Goal: Task Accomplishment & Management: Manage account settings

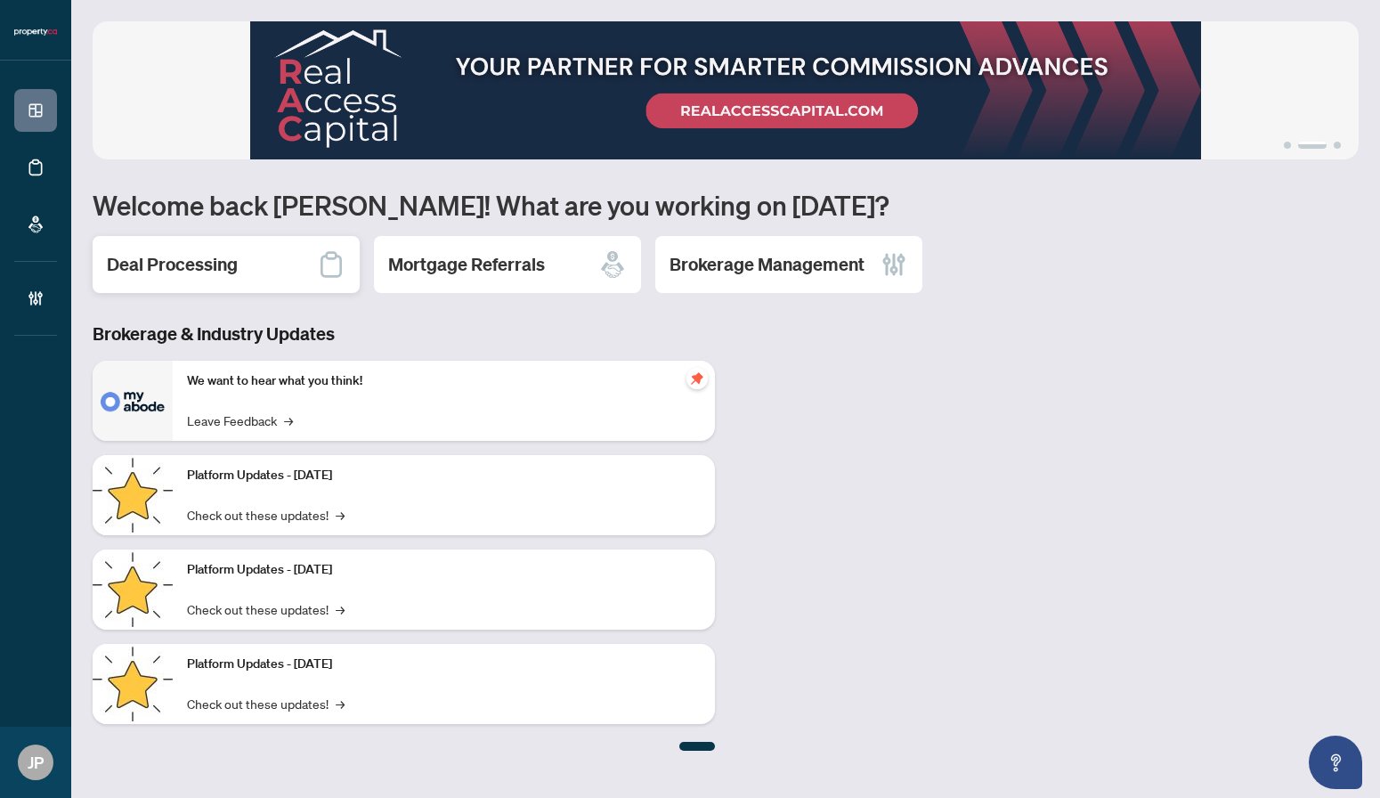
click at [159, 268] on h2 "Deal Processing" at bounding box center [172, 264] width 131 height 25
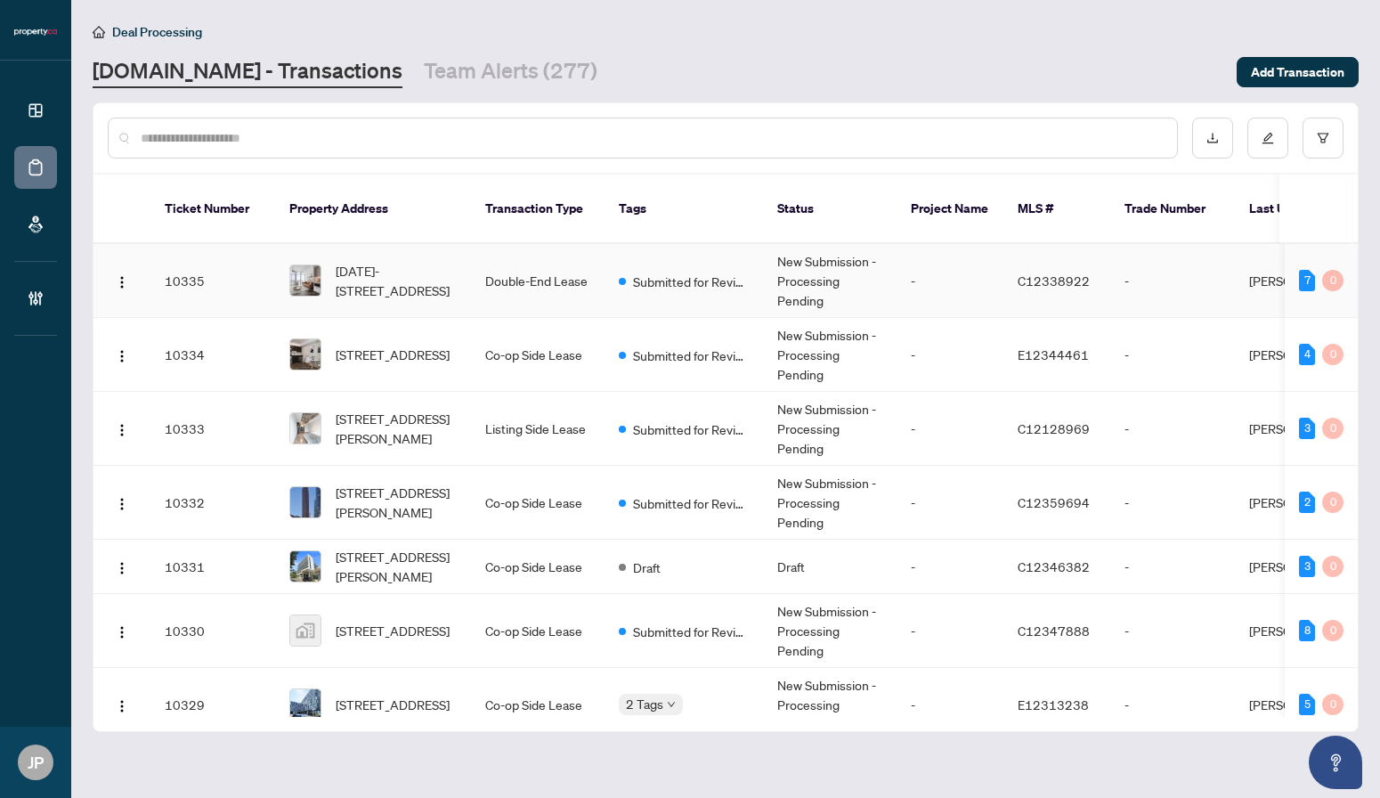
click at [929, 284] on td "-" at bounding box center [949, 281] width 107 height 74
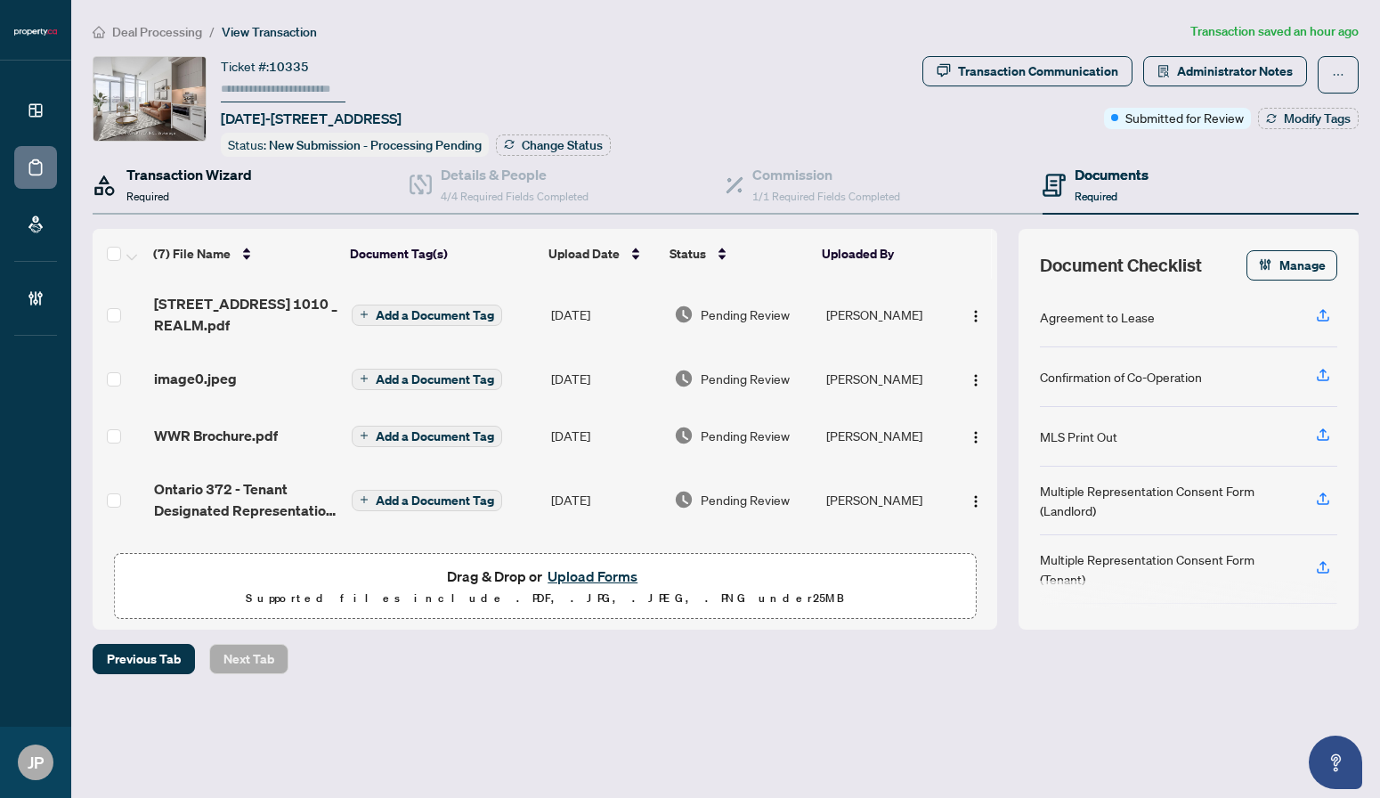
click at [234, 193] on div "Transaction Wizard Required" at bounding box center [189, 185] width 126 height 42
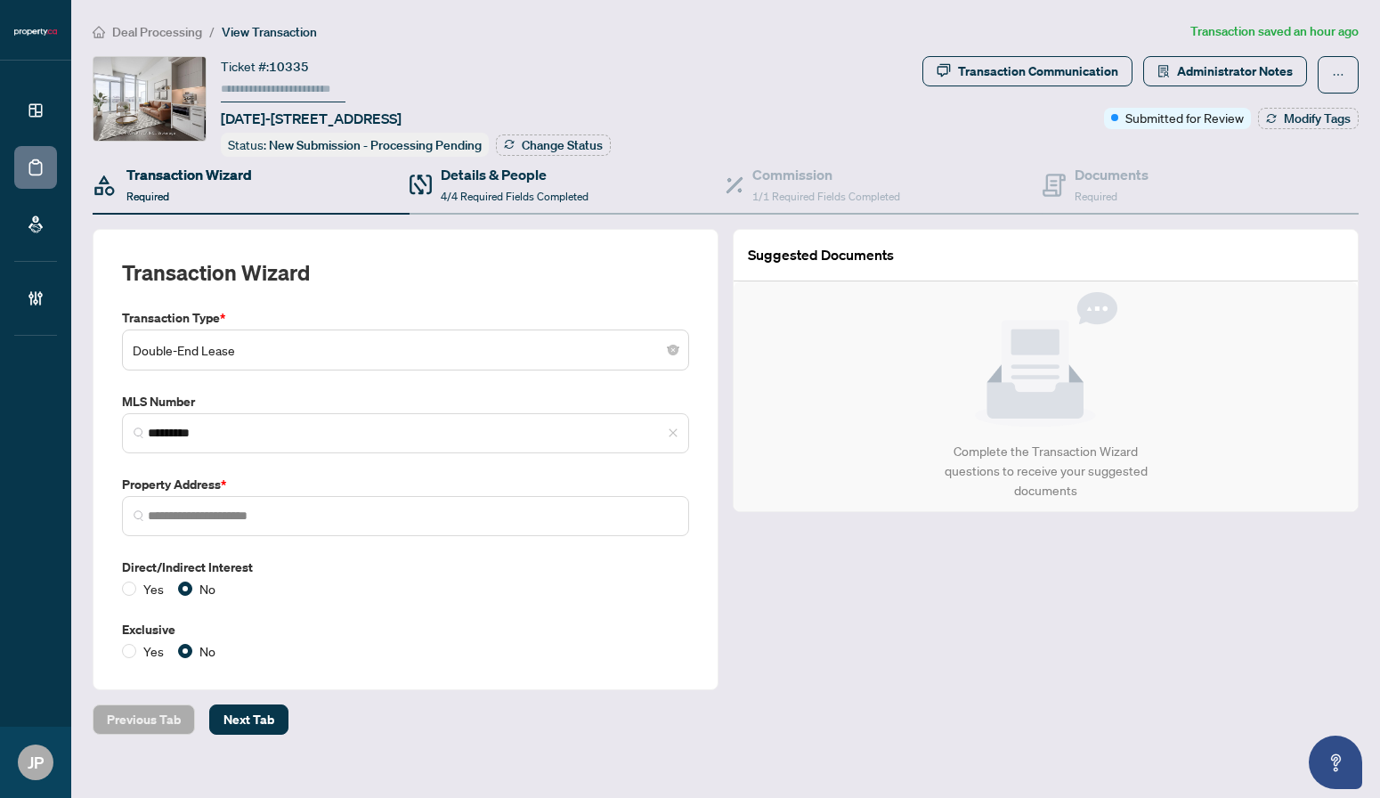
type input "**********"
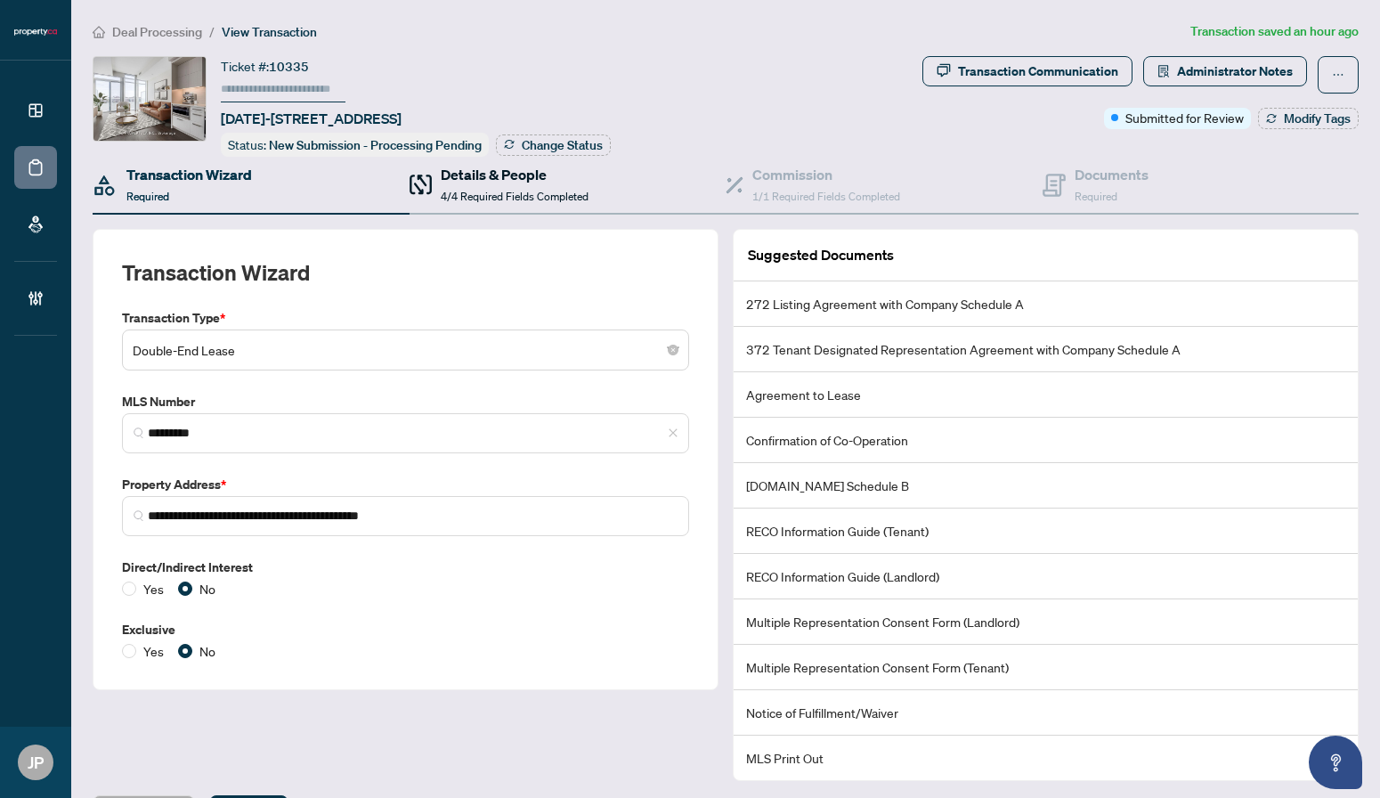
click at [473, 190] on span "4/4 Required Fields Completed" at bounding box center [515, 196] width 148 height 13
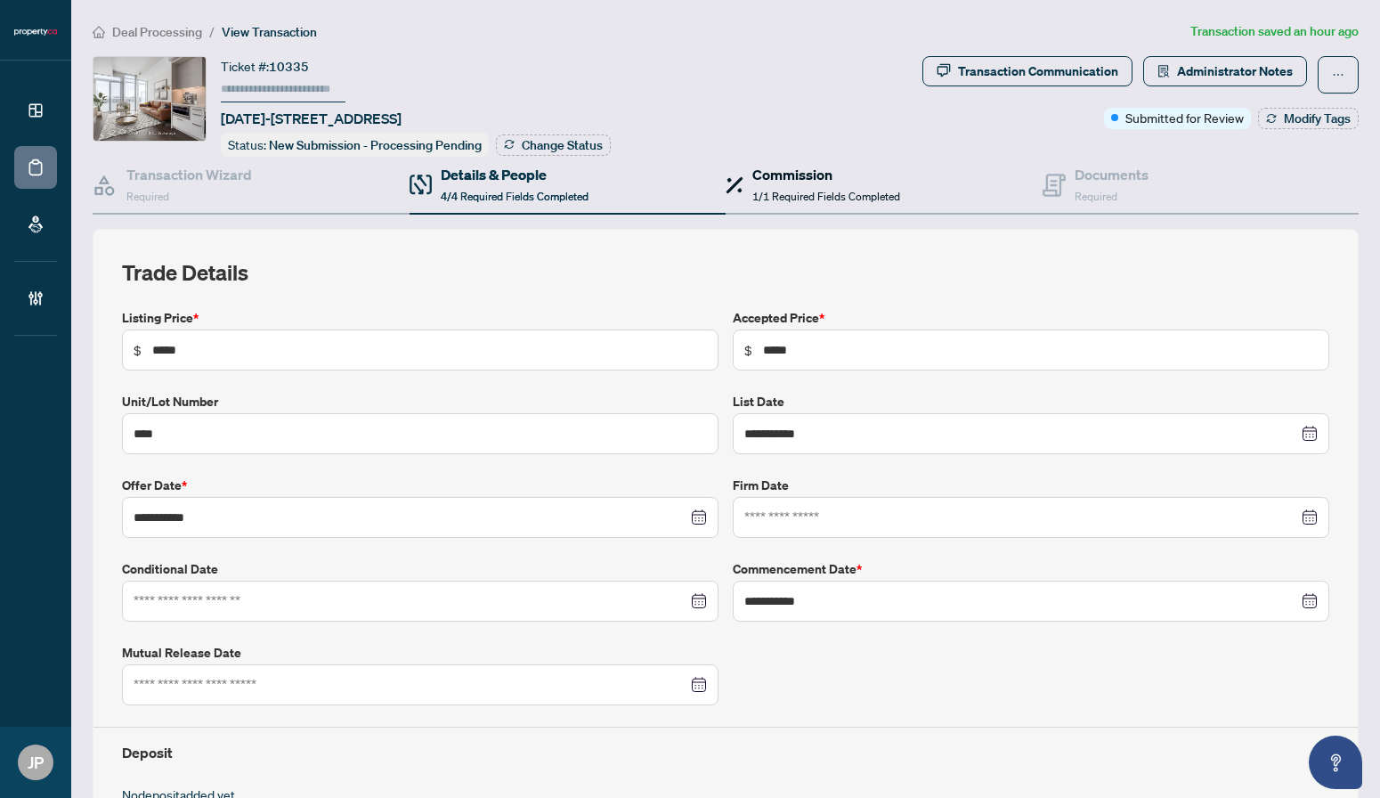
click at [765, 191] on span "1/1 Required Fields Completed" at bounding box center [826, 196] width 148 height 13
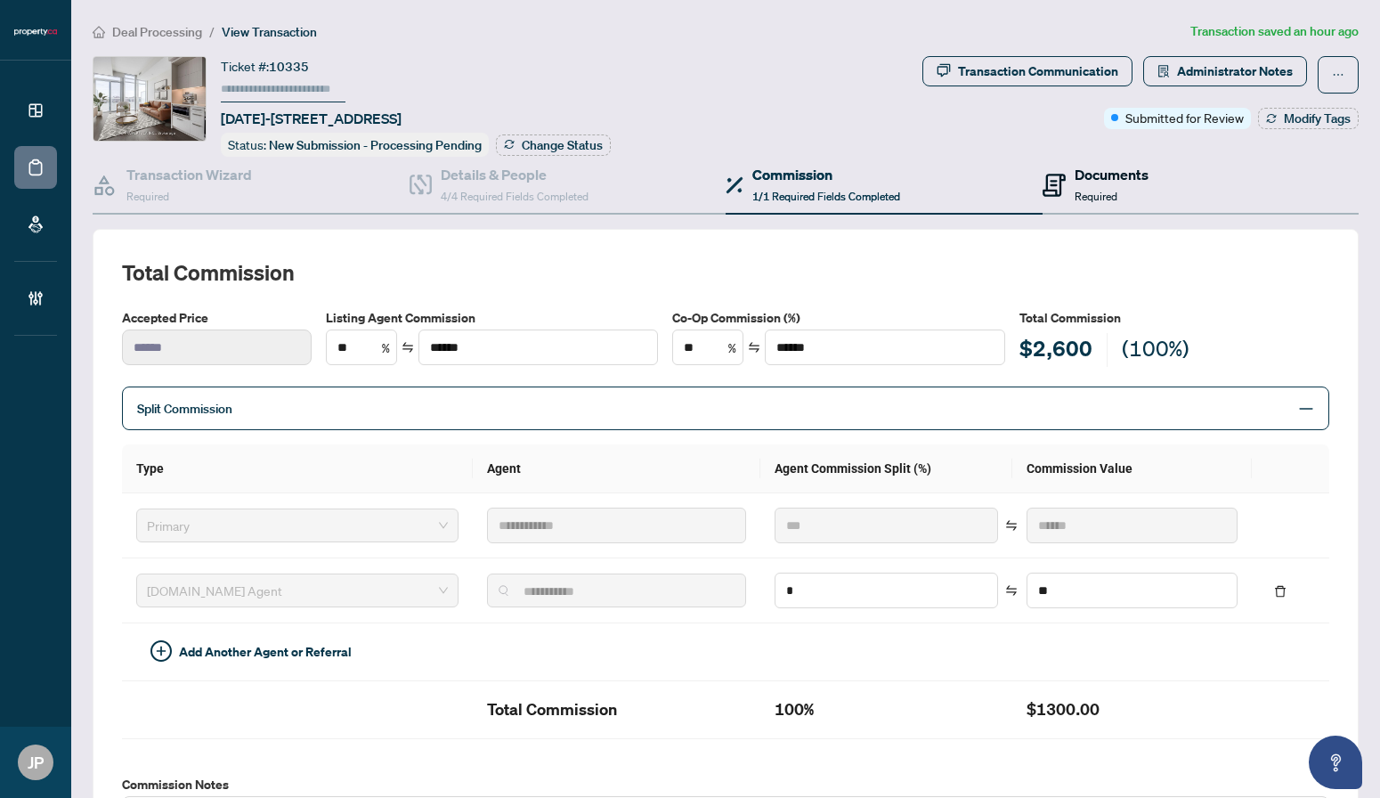
click at [1084, 190] on span "Required" at bounding box center [1095, 196] width 43 height 13
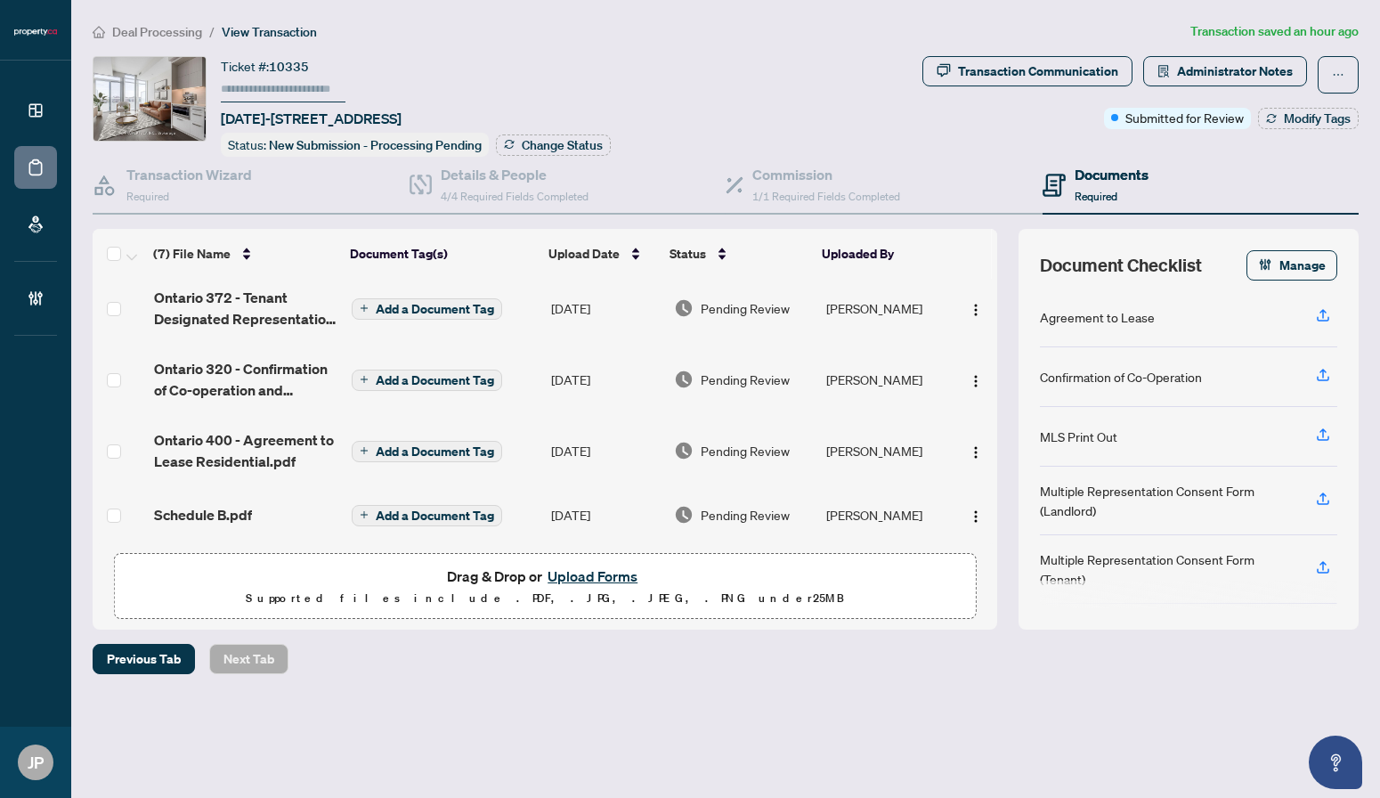
scroll to position [197, 0]
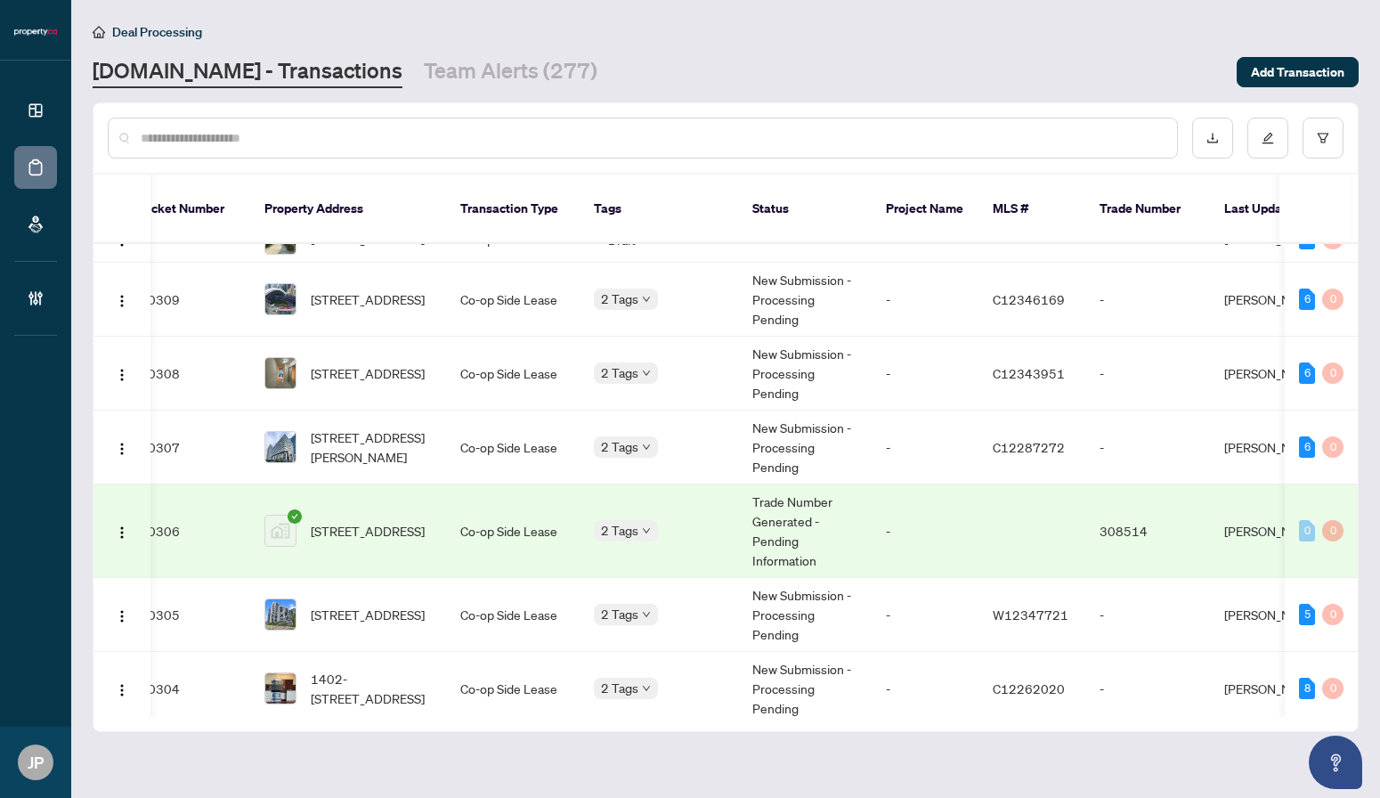
scroll to position [1810, 58]
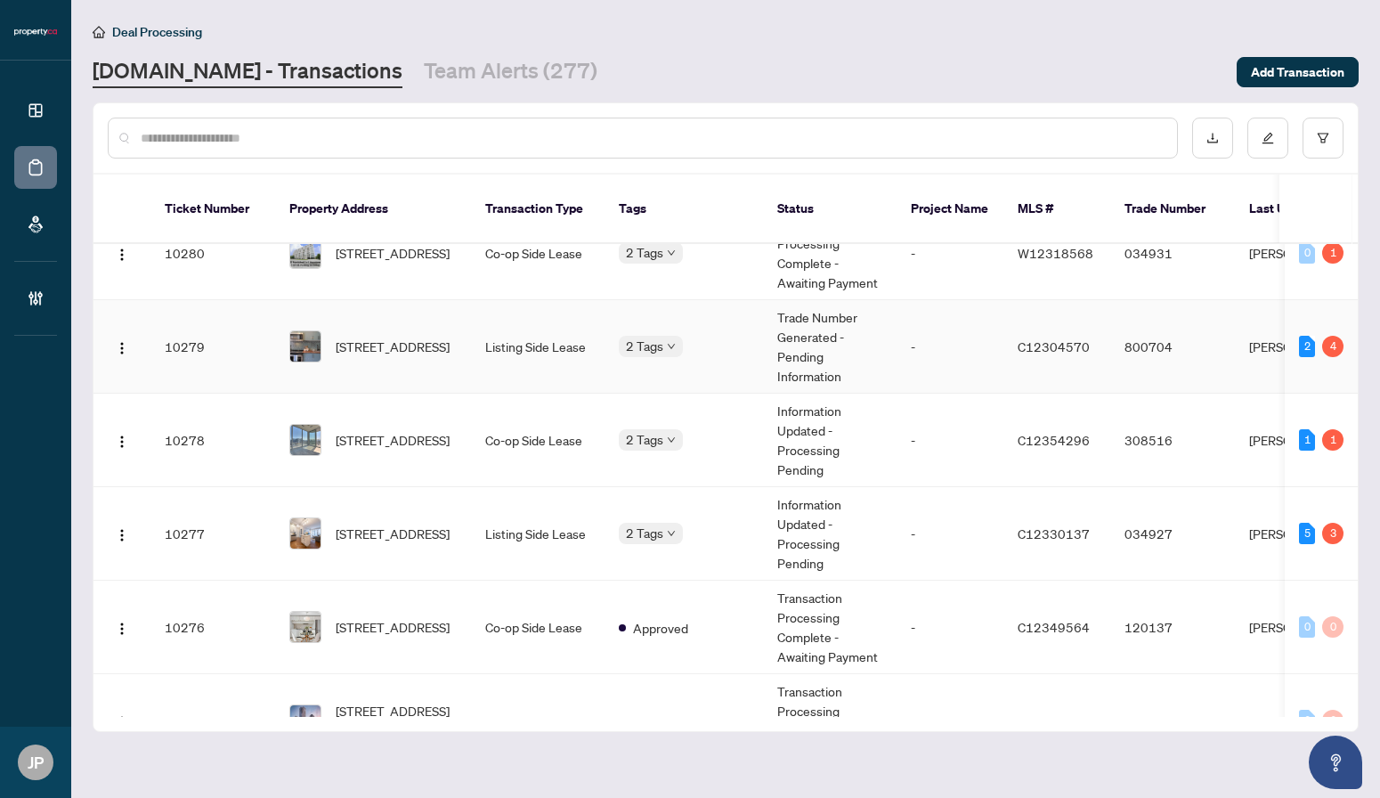
click at [946, 354] on td "-" at bounding box center [949, 346] width 107 height 93
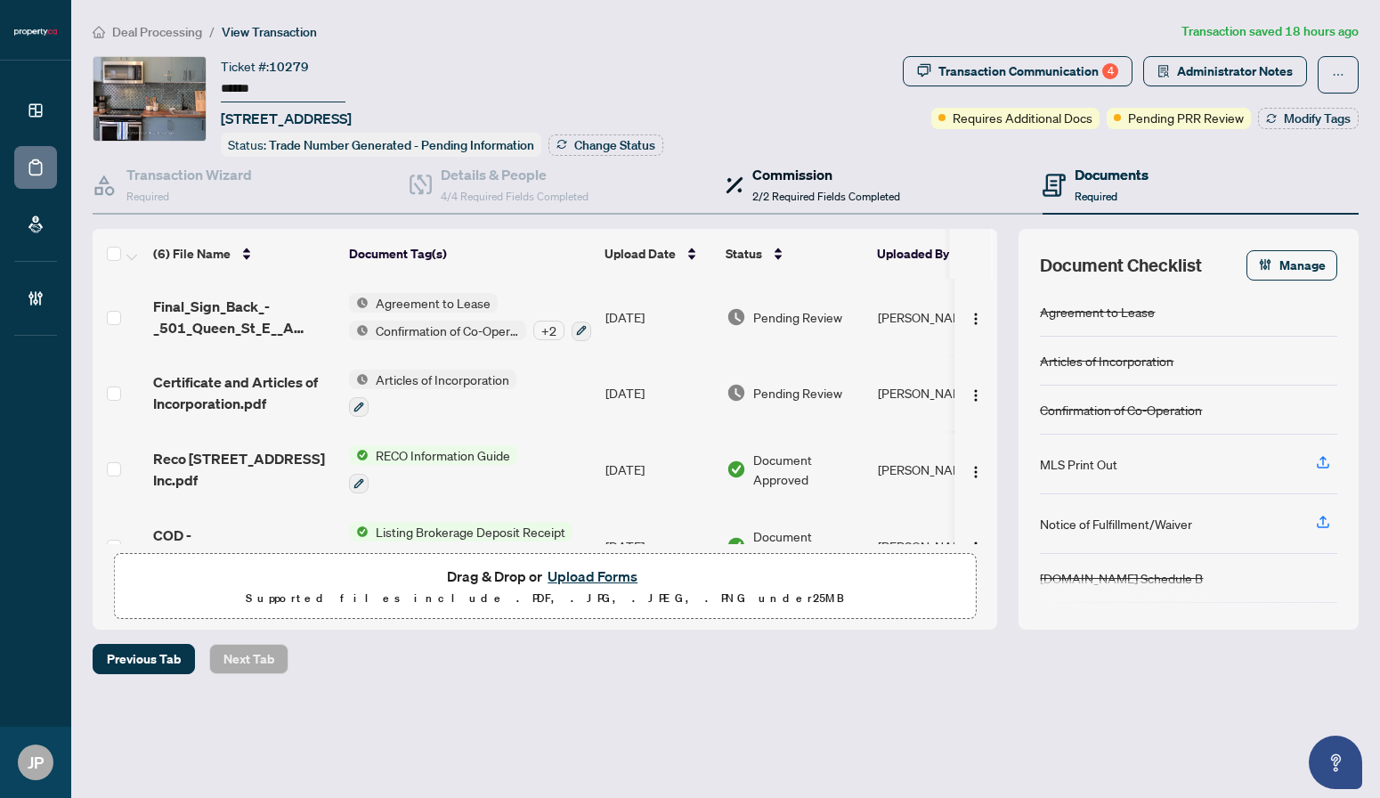
click at [775, 190] on span "2/2 Required Fields Completed" at bounding box center [826, 196] width 148 height 13
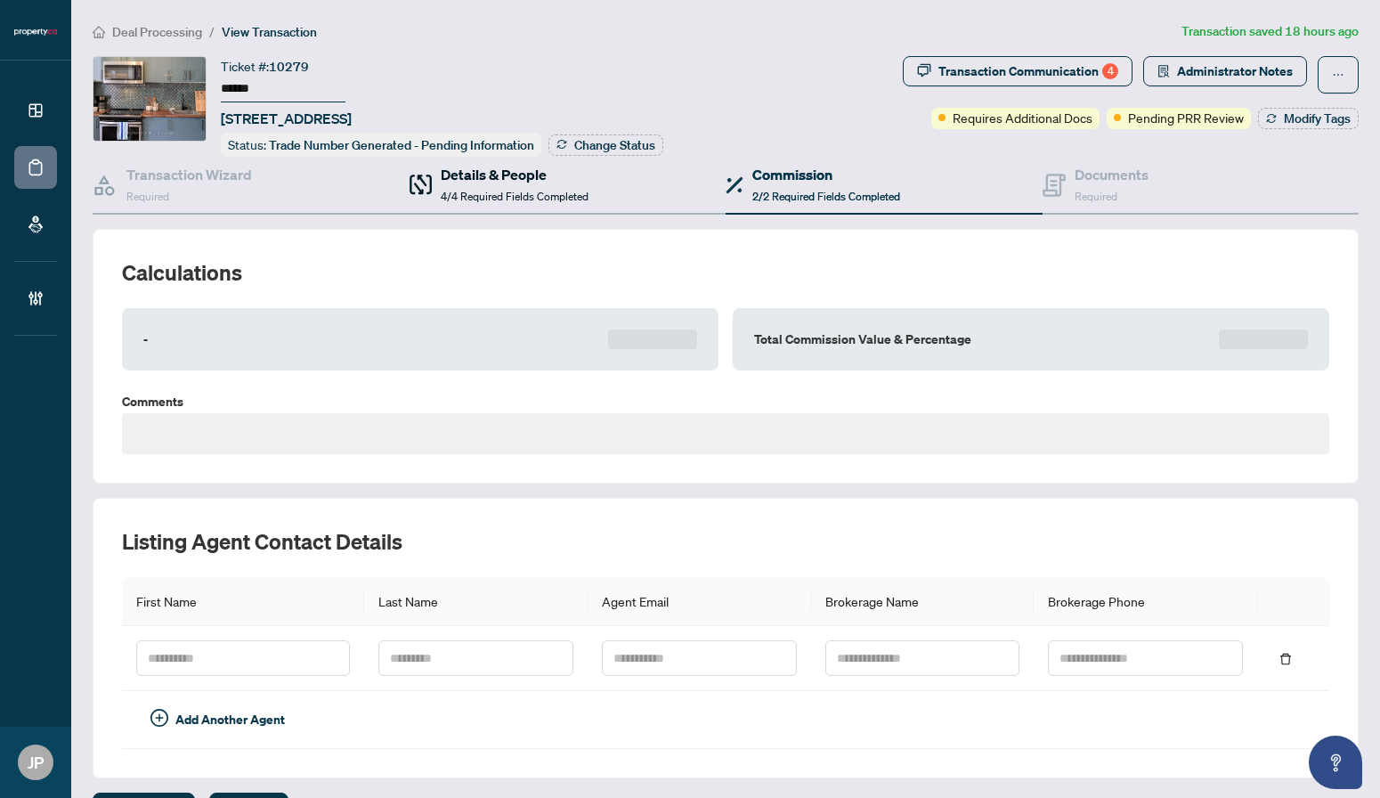
click at [565, 190] on span "4/4 Required Fields Completed" at bounding box center [515, 196] width 148 height 13
type textarea "**********"
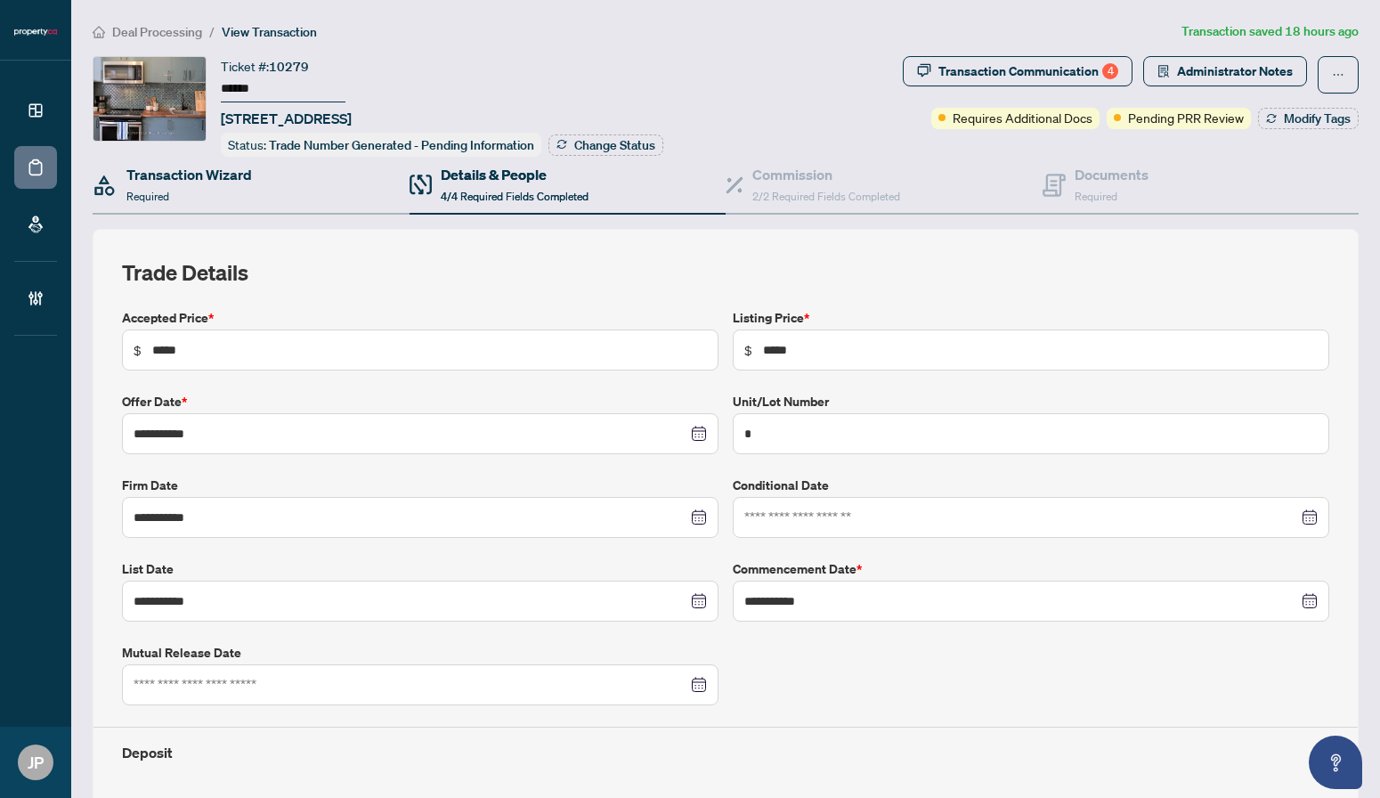
click at [259, 174] on div "Transaction Wizard Required" at bounding box center [251, 186] width 317 height 58
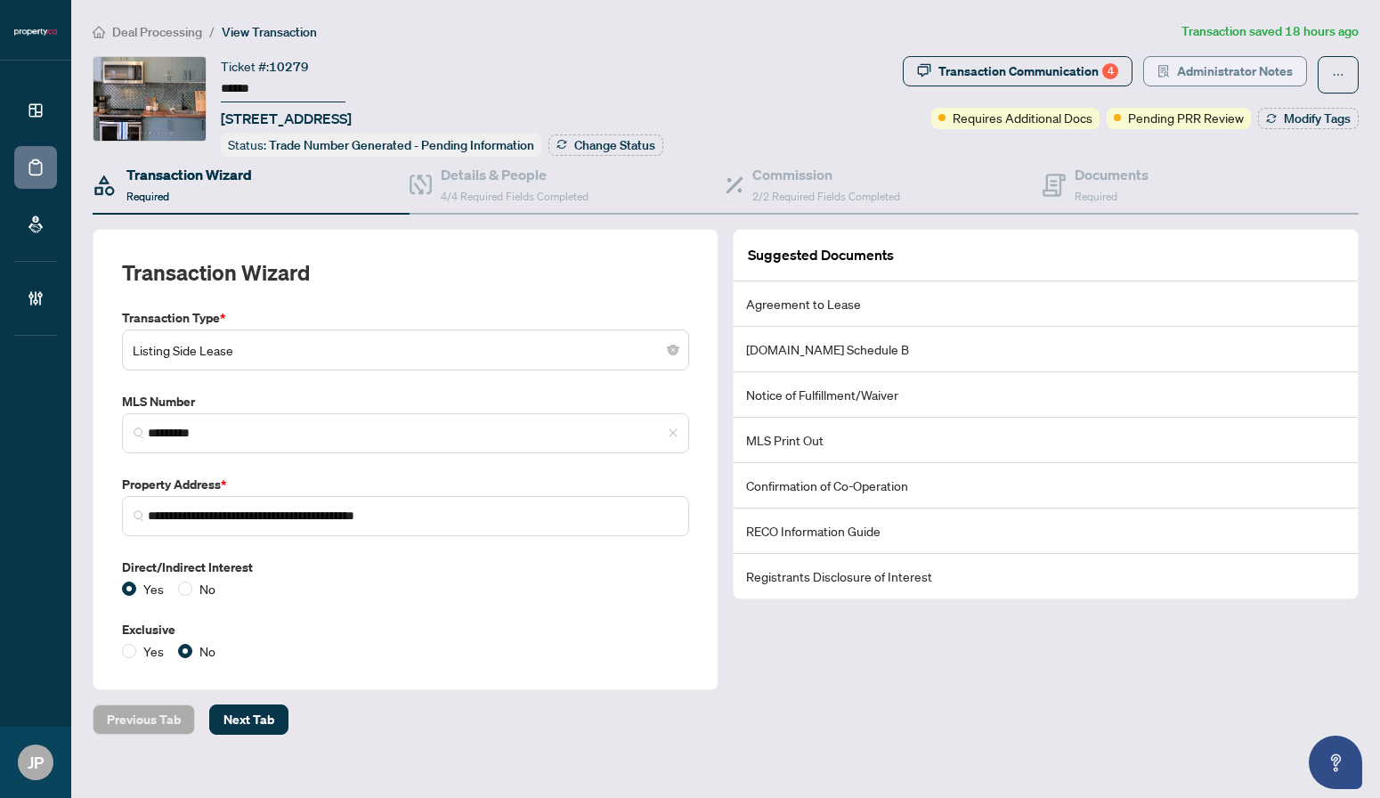
click at [1211, 71] on span "Administrator Notes" at bounding box center [1235, 71] width 116 height 28
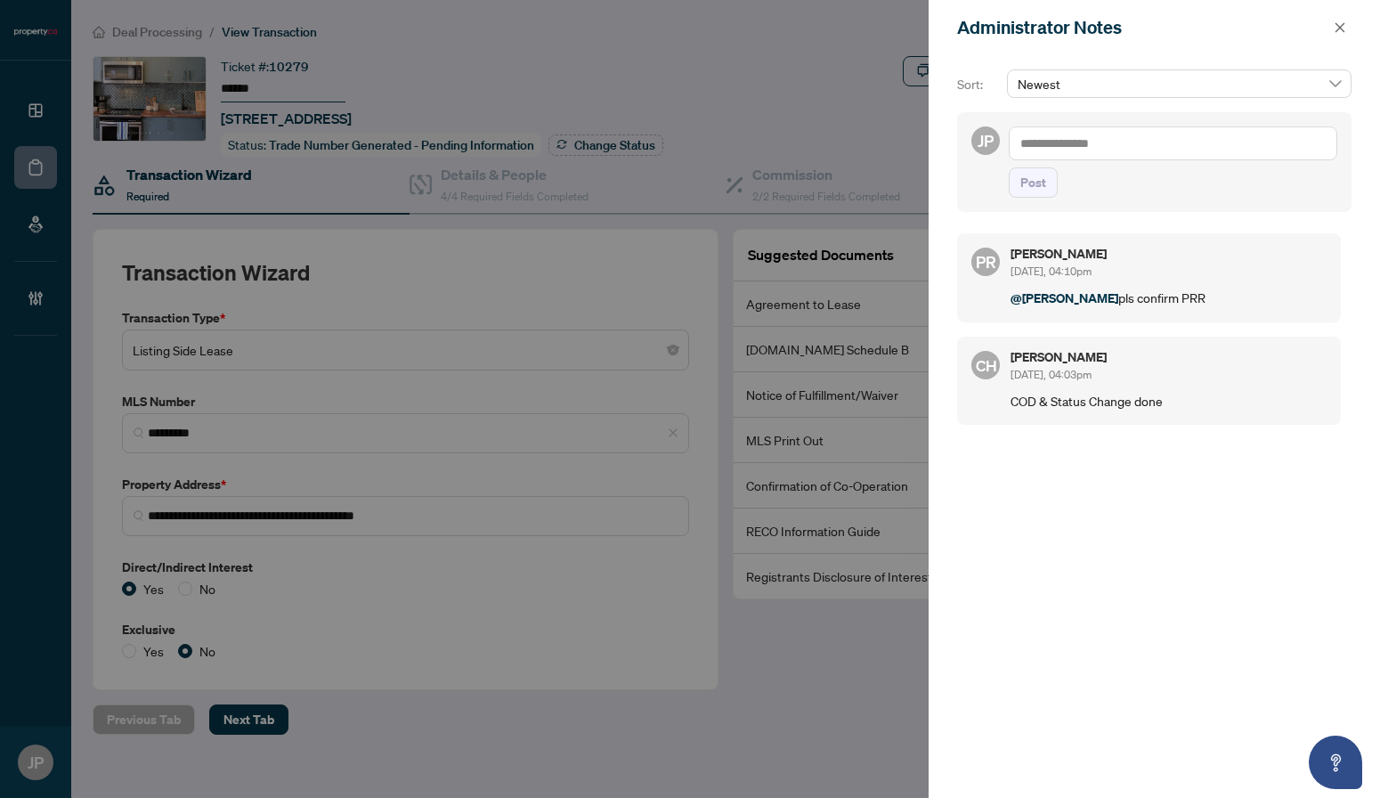
click at [775, 98] on div at bounding box center [690, 399] width 1380 height 798
click at [1333, 31] on icon "close" at bounding box center [1339, 27] width 12 height 12
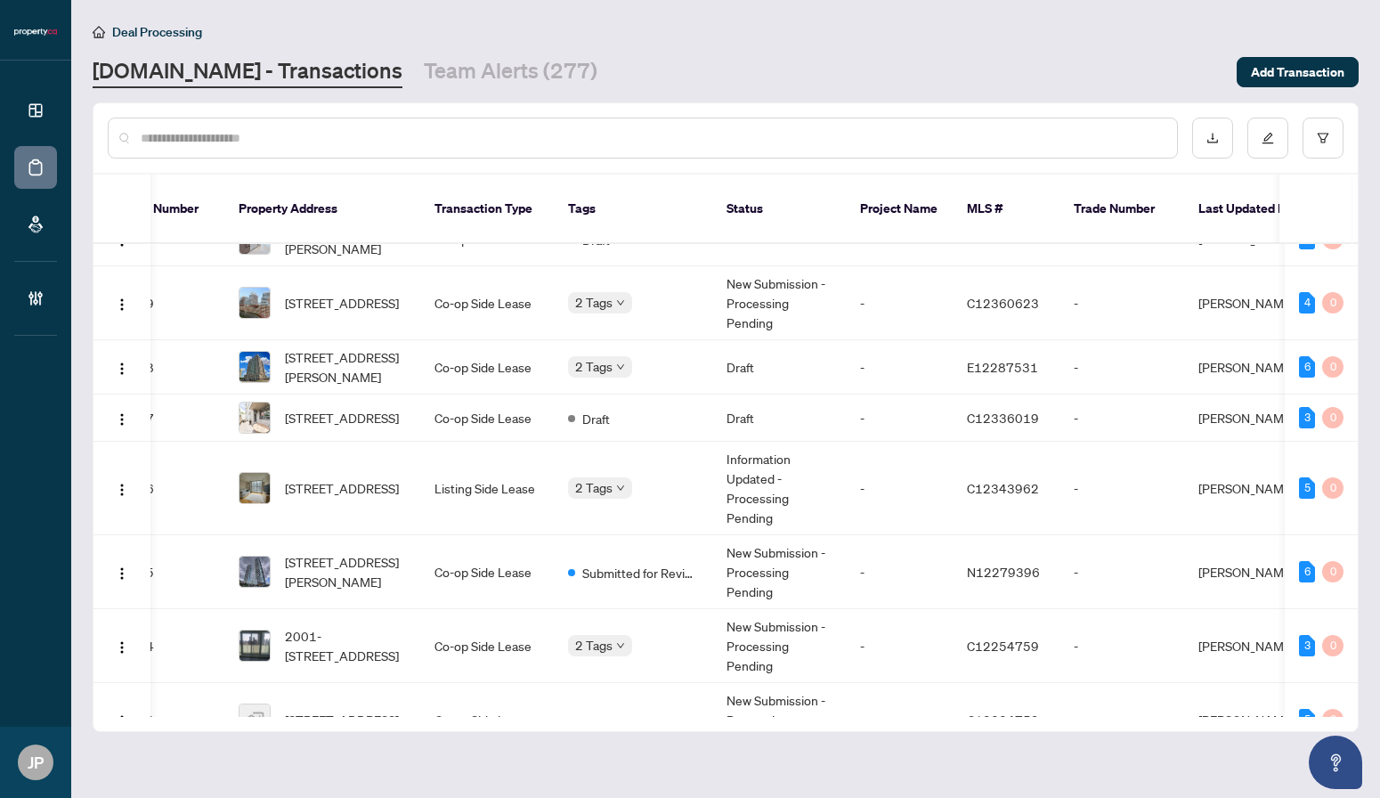
click at [198, 144] on input "text" at bounding box center [652, 138] width 1022 height 20
type input "**********"
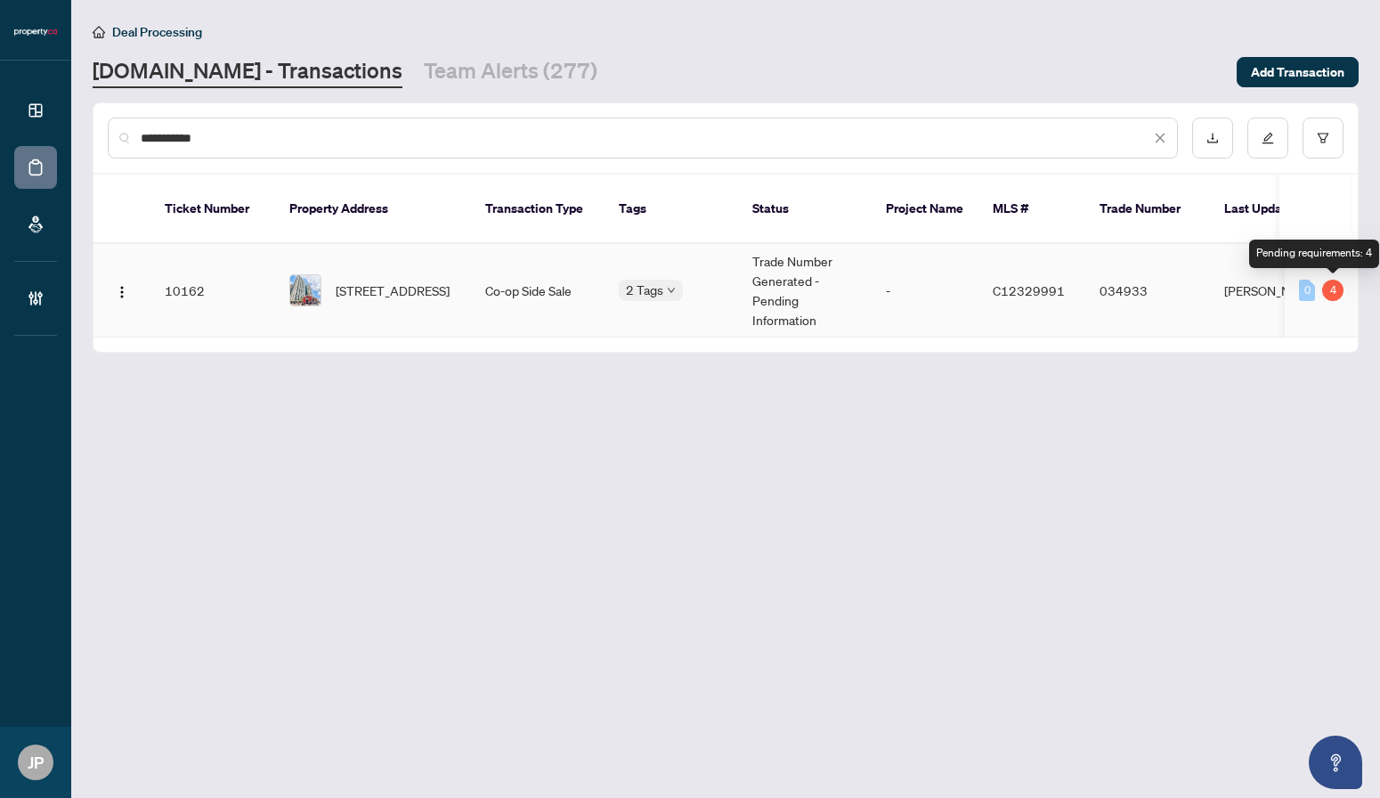
click at [1335, 293] on div "4" at bounding box center [1332, 289] width 21 height 21
click at [845, 302] on td "Trade Number Generated - Pending Information" at bounding box center [805, 290] width 134 height 93
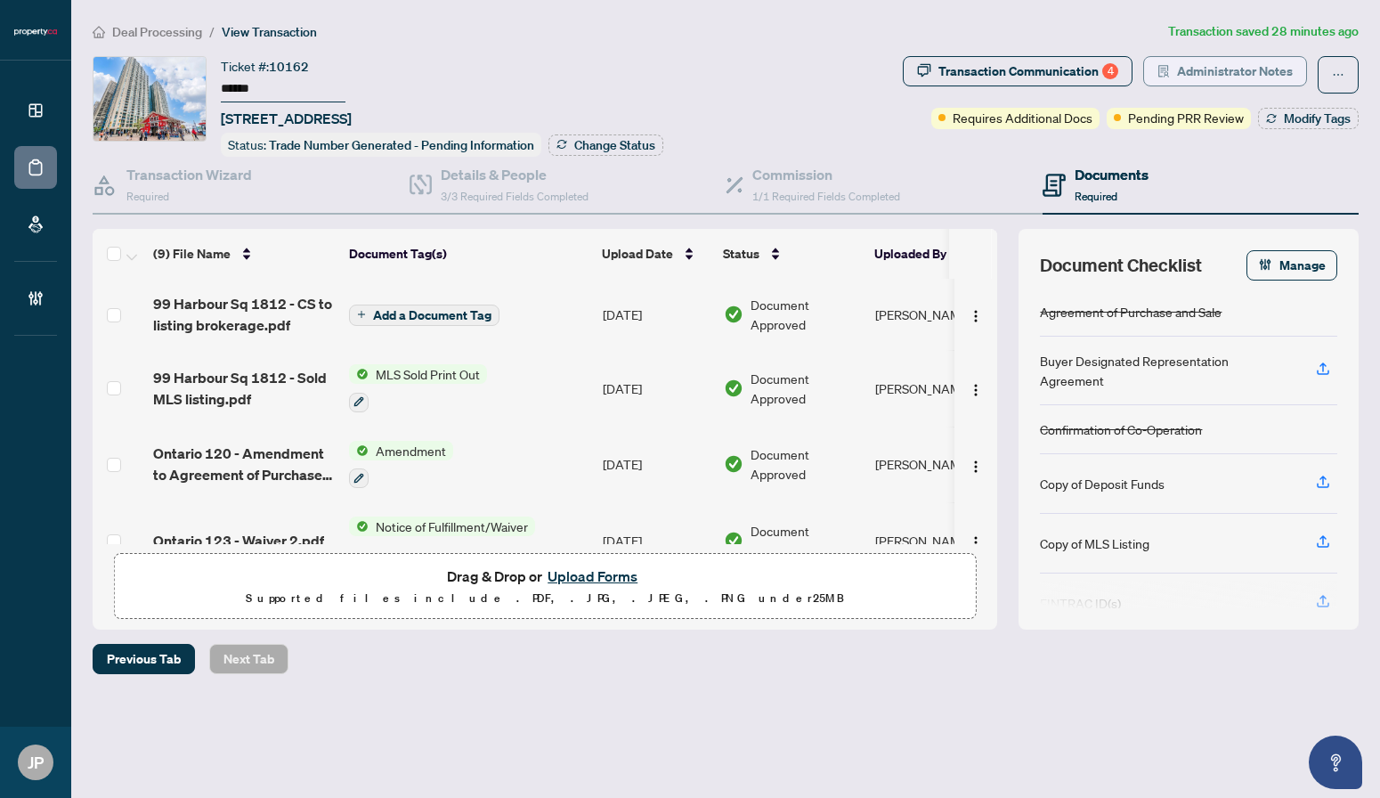
click at [1280, 75] on span "Administrator Notes" at bounding box center [1235, 71] width 116 height 28
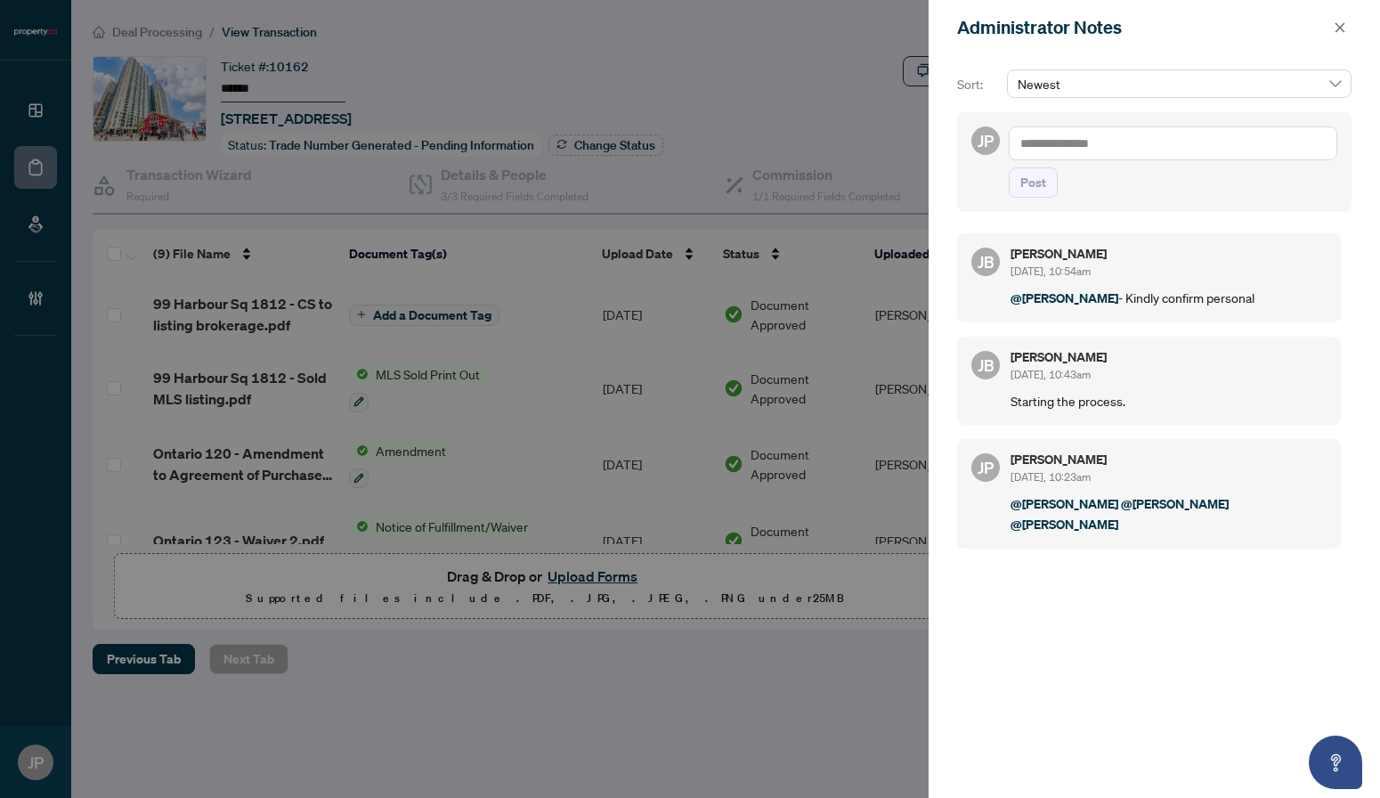
click at [765, 47] on div at bounding box center [690, 399] width 1380 height 798
click at [1344, 27] on icon "close" at bounding box center [1339, 27] width 12 height 12
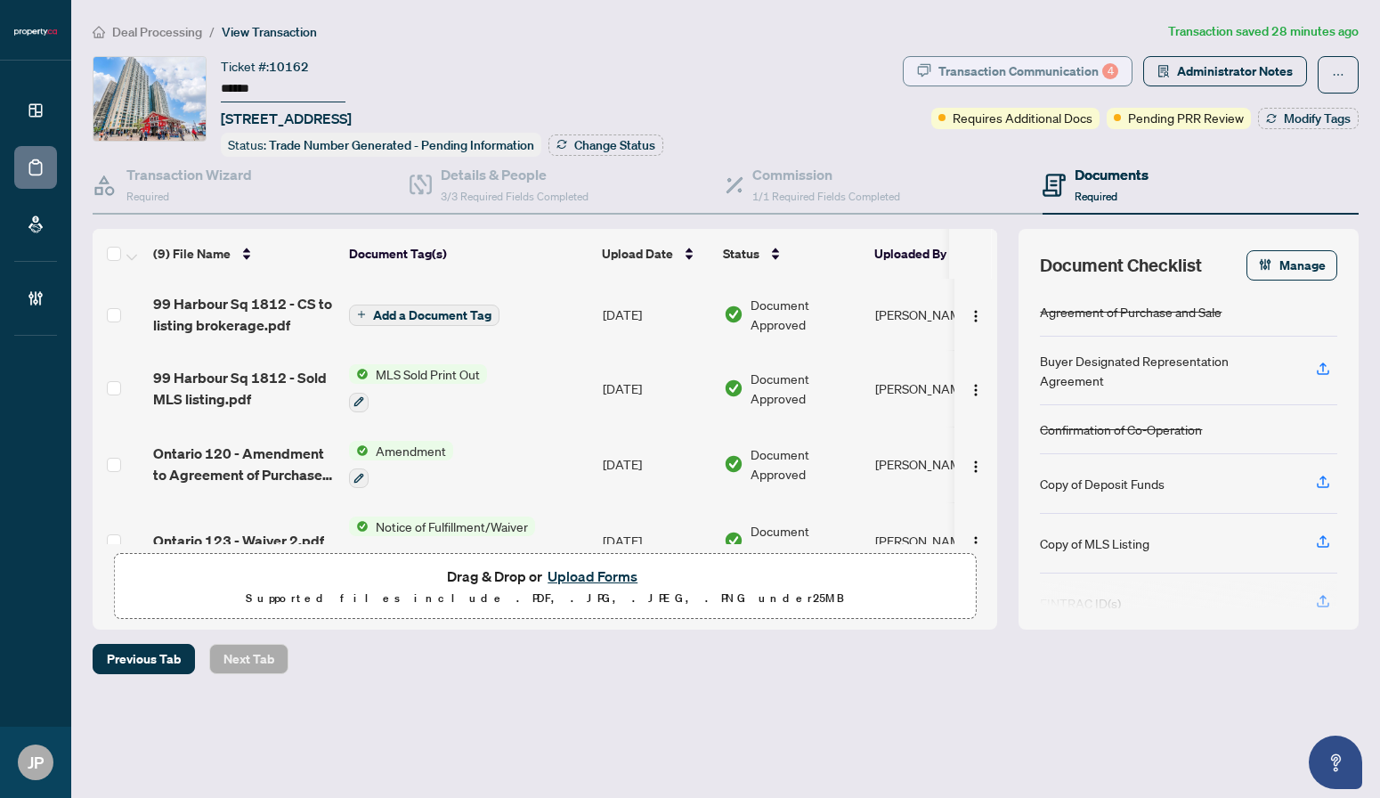
click at [1068, 69] on div "Transaction Communication 4" at bounding box center [1028, 71] width 180 height 28
type textarea "**********"
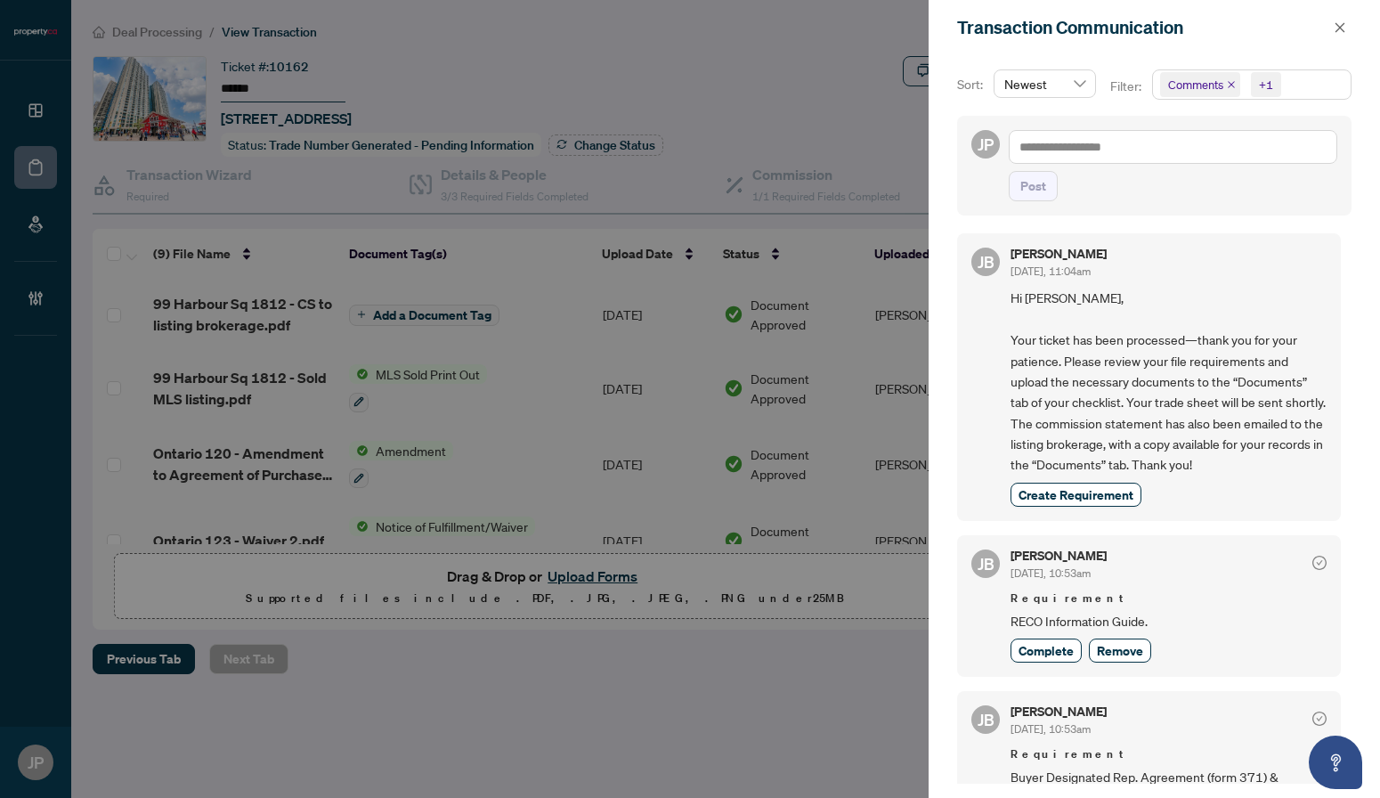
click at [678, 76] on div at bounding box center [690, 399] width 1380 height 798
click at [1341, 18] on span "button" at bounding box center [1339, 27] width 12 height 28
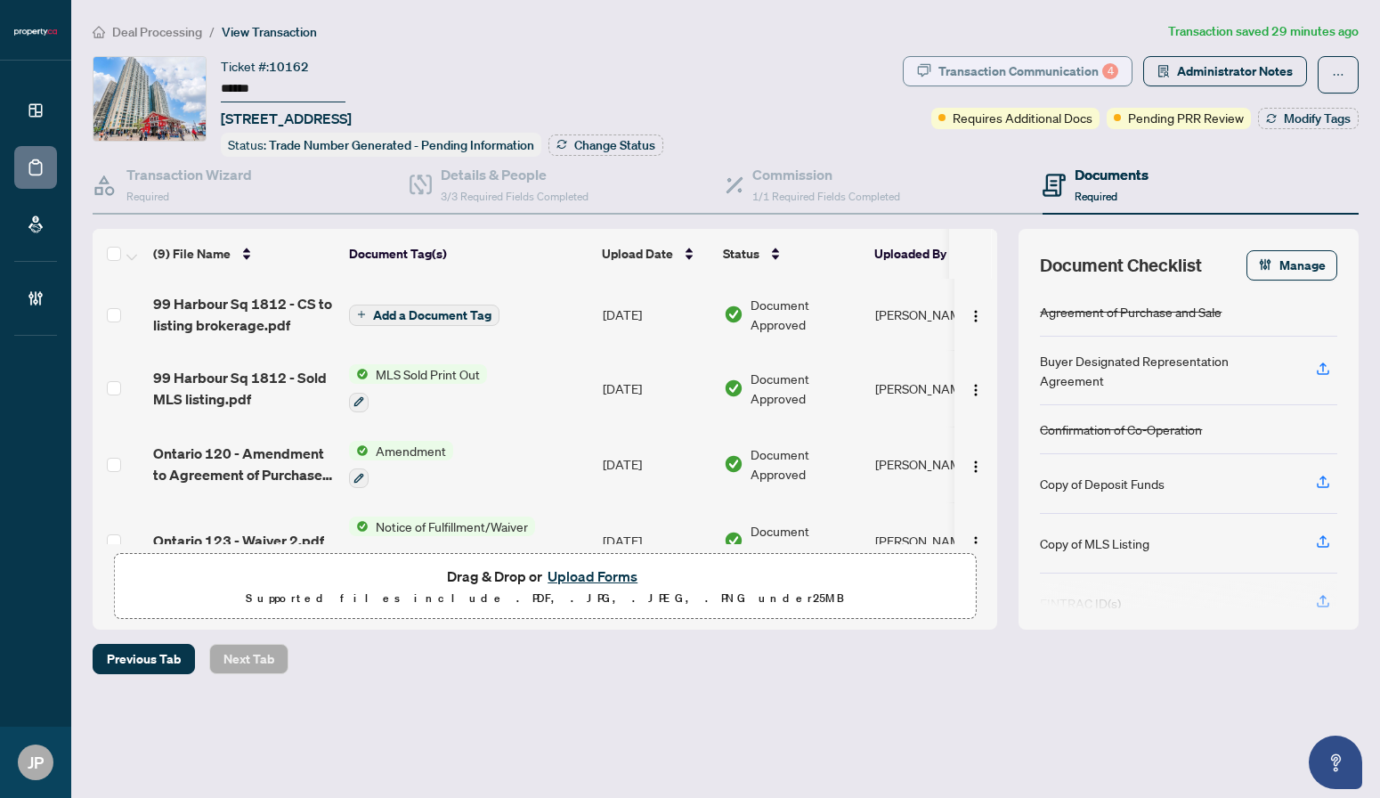
click at [1057, 65] on div "Transaction Communication 4" at bounding box center [1028, 71] width 180 height 28
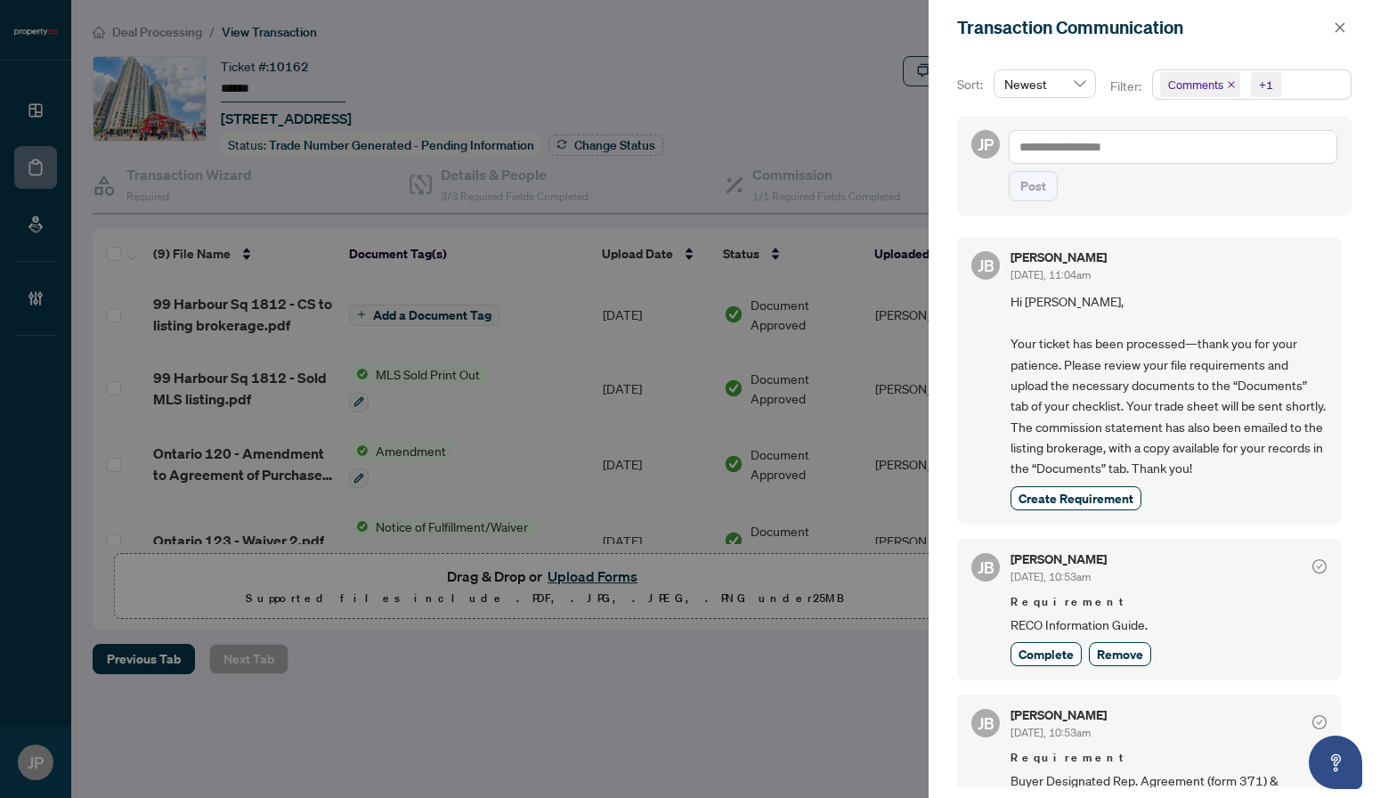
click at [697, 125] on div at bounding box center [690, 399] width 1380 height 798
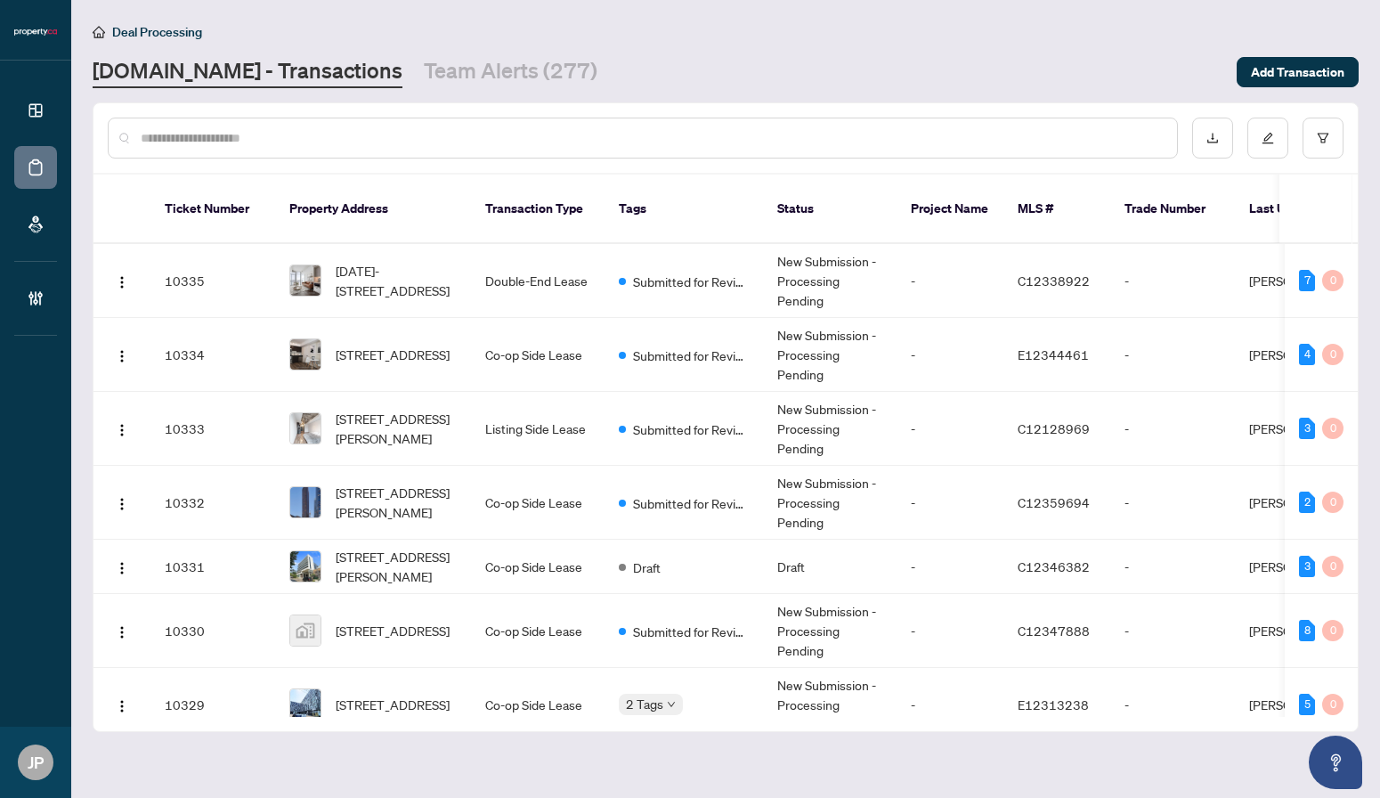
click at [233, 142] on input "text" at bounding box center [652, 138] width 1022 height 20
type input "**********"
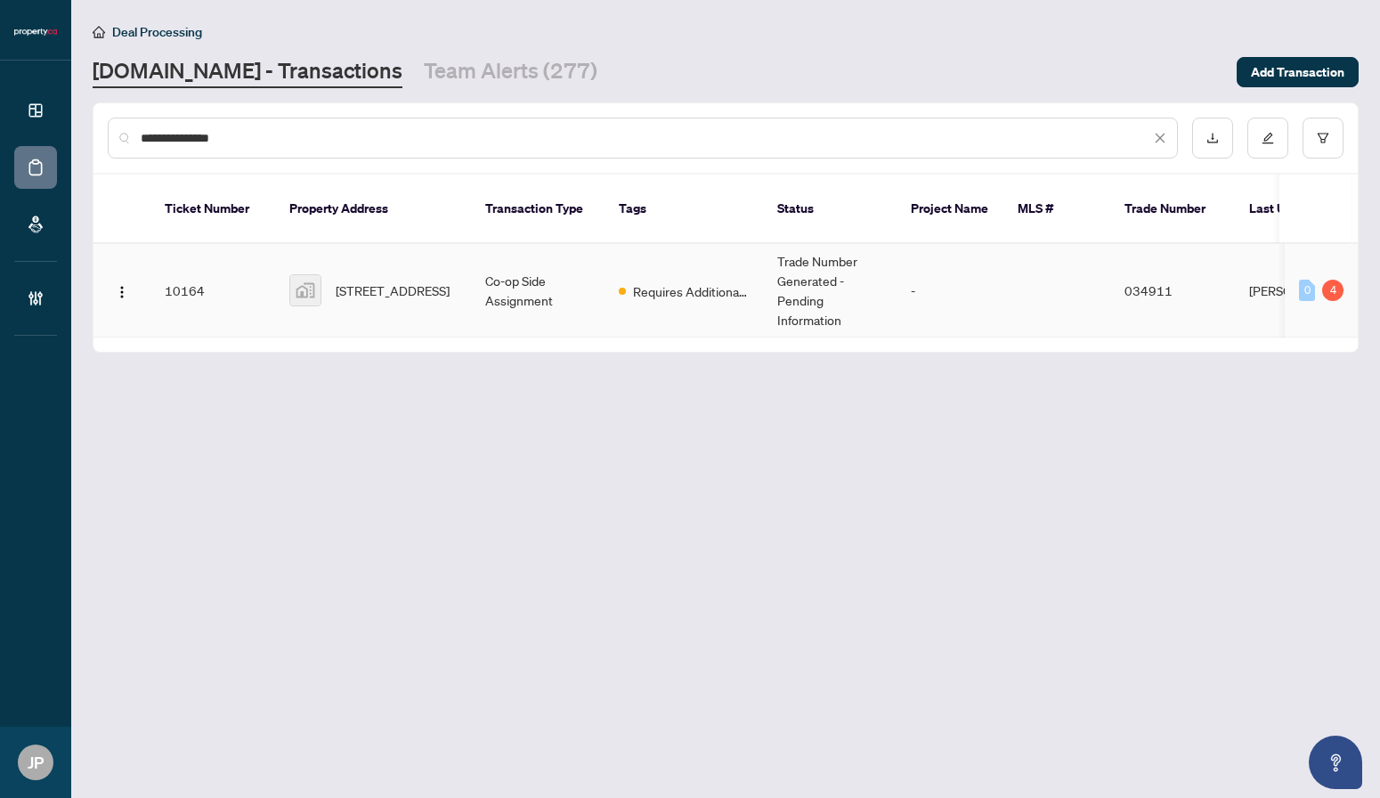
click at [1331, 293] on div "4" at bounding box center [1332, 289] width 21 height 21
click at [1330, 287] on div "4" at bounding box center [1332, 289] width 21 height 21
click at [907, 305] on td "-" at bounding box center [949, 290] width 107 height 93
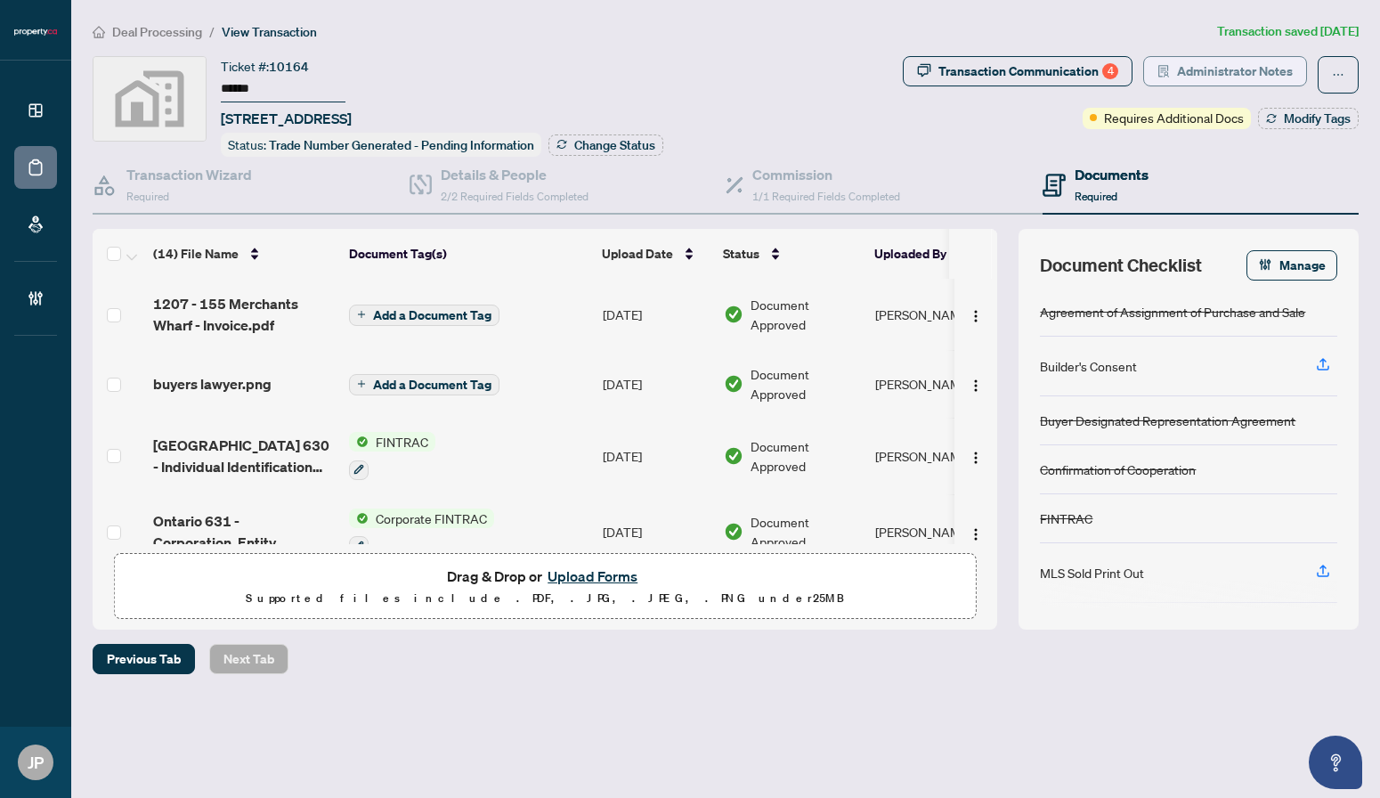
click at [1215, 69] on span "Administrator Notes" at bounding box center [1235, 71] width 116 height 28
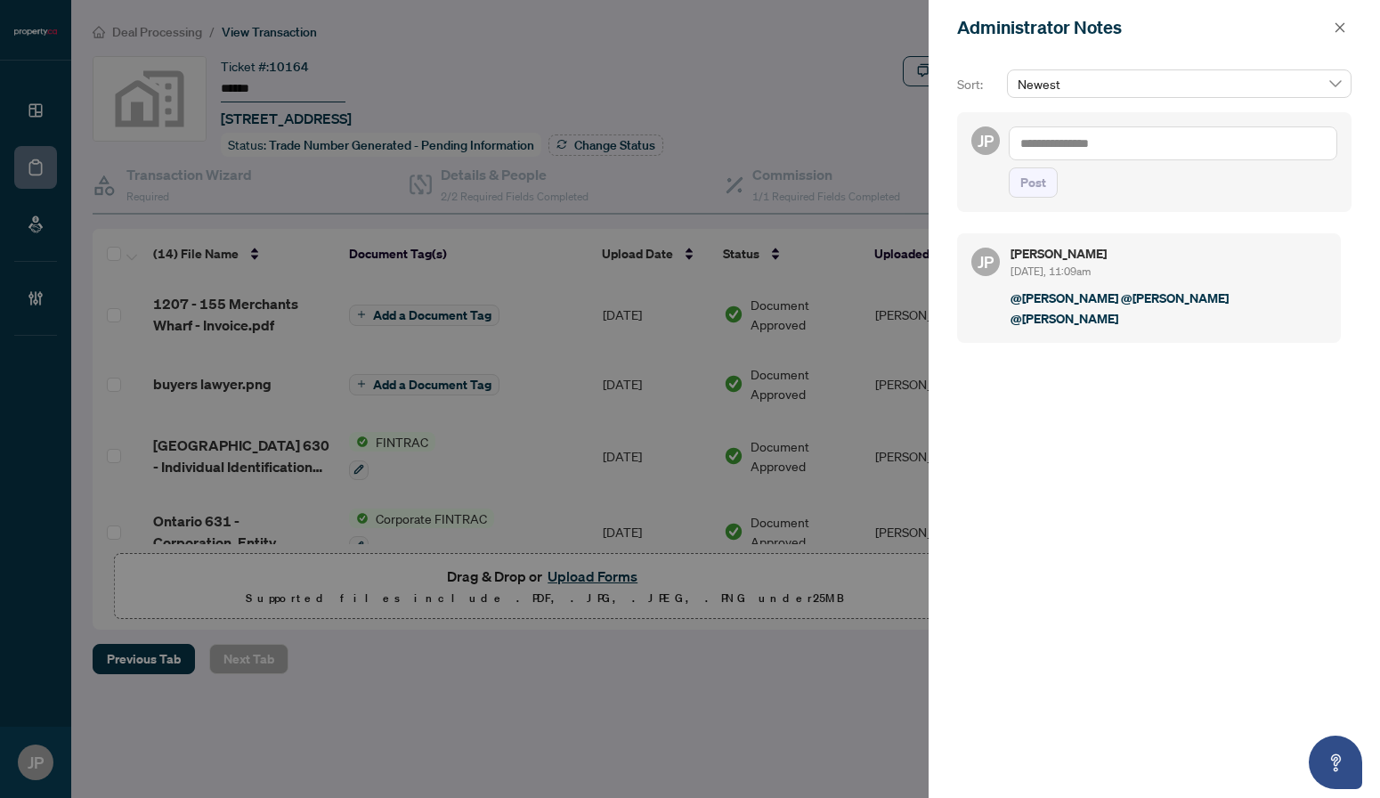
click at [706, 83] on div at bounding box center [690, 399] width 1380 height 798
click at [1310, 34] on div "Administrator Notes" at bounding box center [1142, 27] width 371 height 27
click at [1337, 21] on icon "close" at bounding box center [1339, 27] width 12 height 12
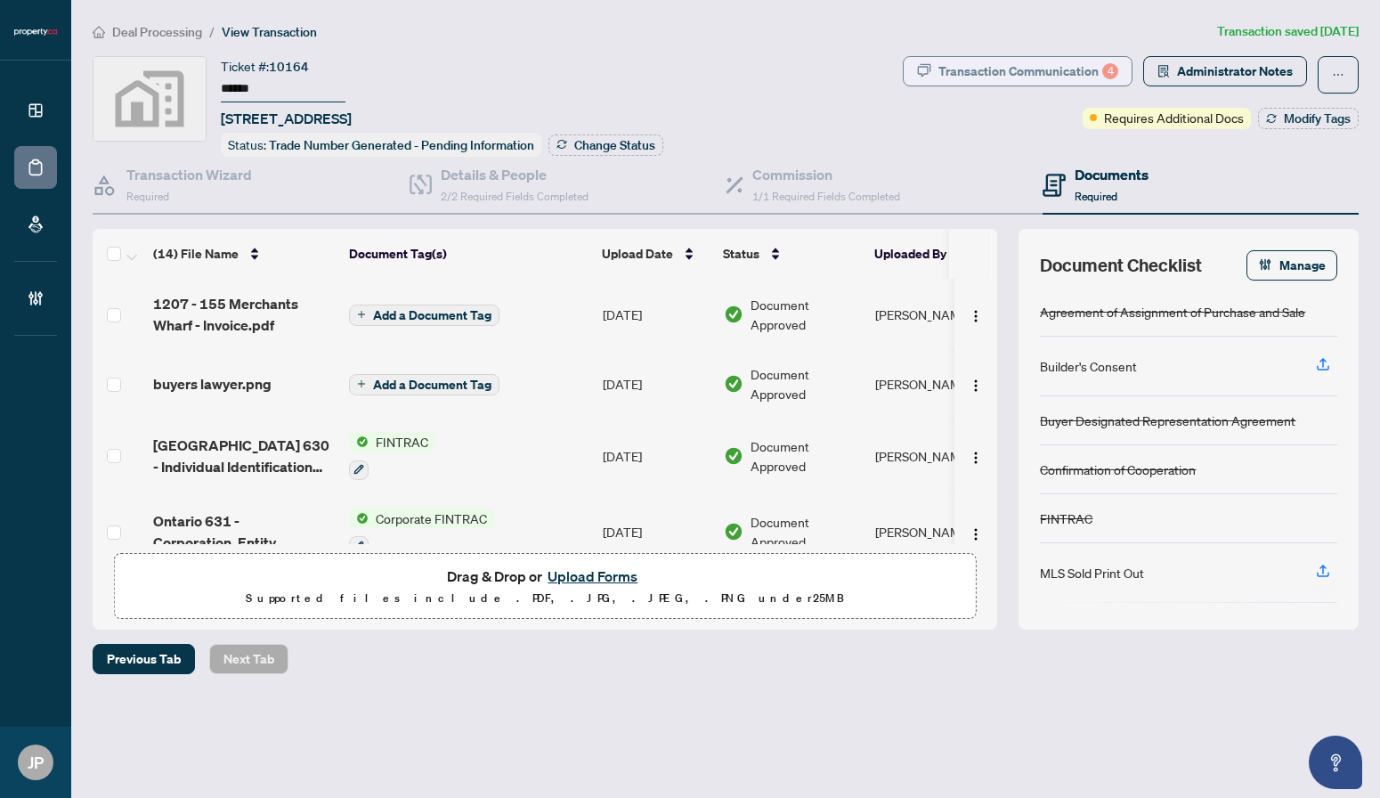
click at [1055, 67] on div "Transaction Communication 4" at bounding box center [1028, 71] width 180 height 28
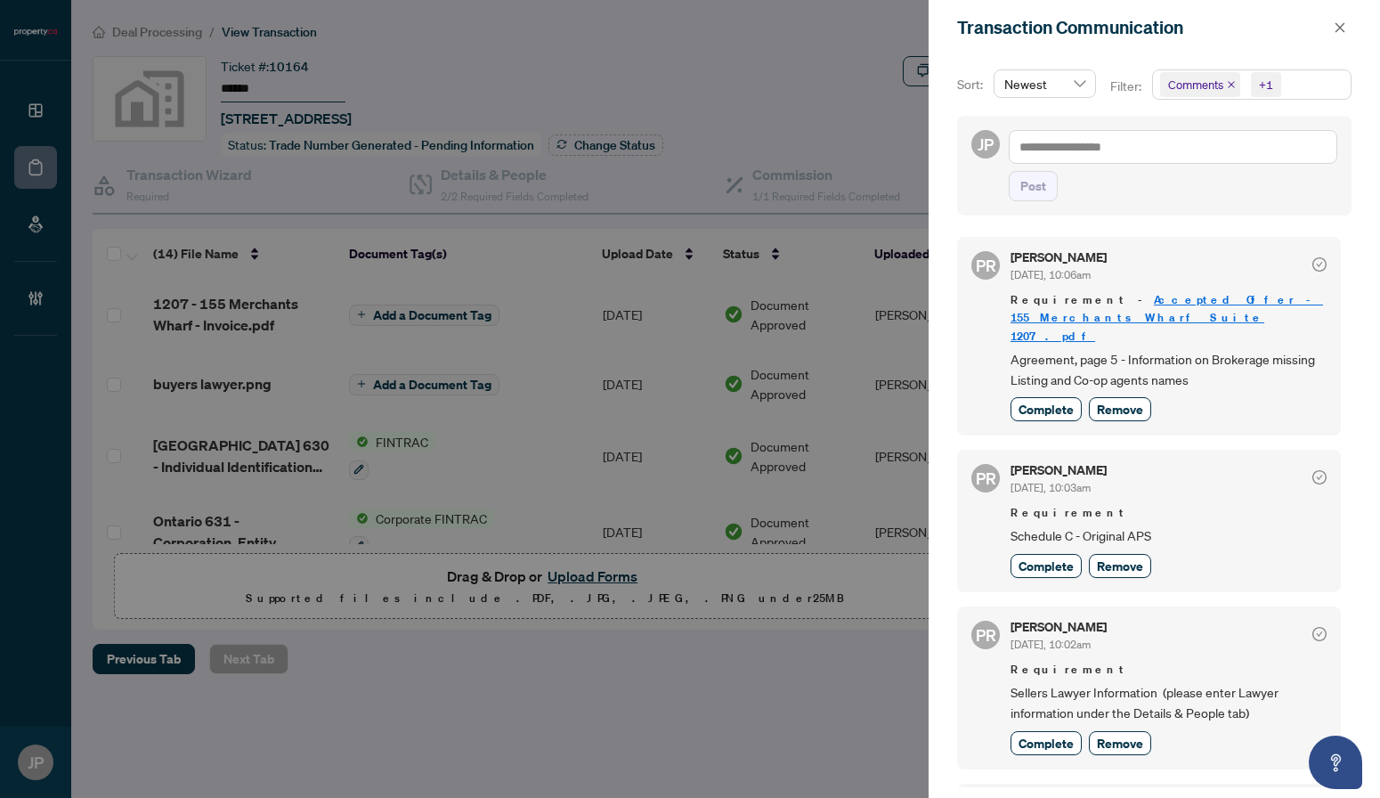
click at [690, 118] on div at bounding box center [690, 399] width 1380 height 798
click at [1336, 22] on icon "close" at bounding box center [1339, 27] width 12 height 12
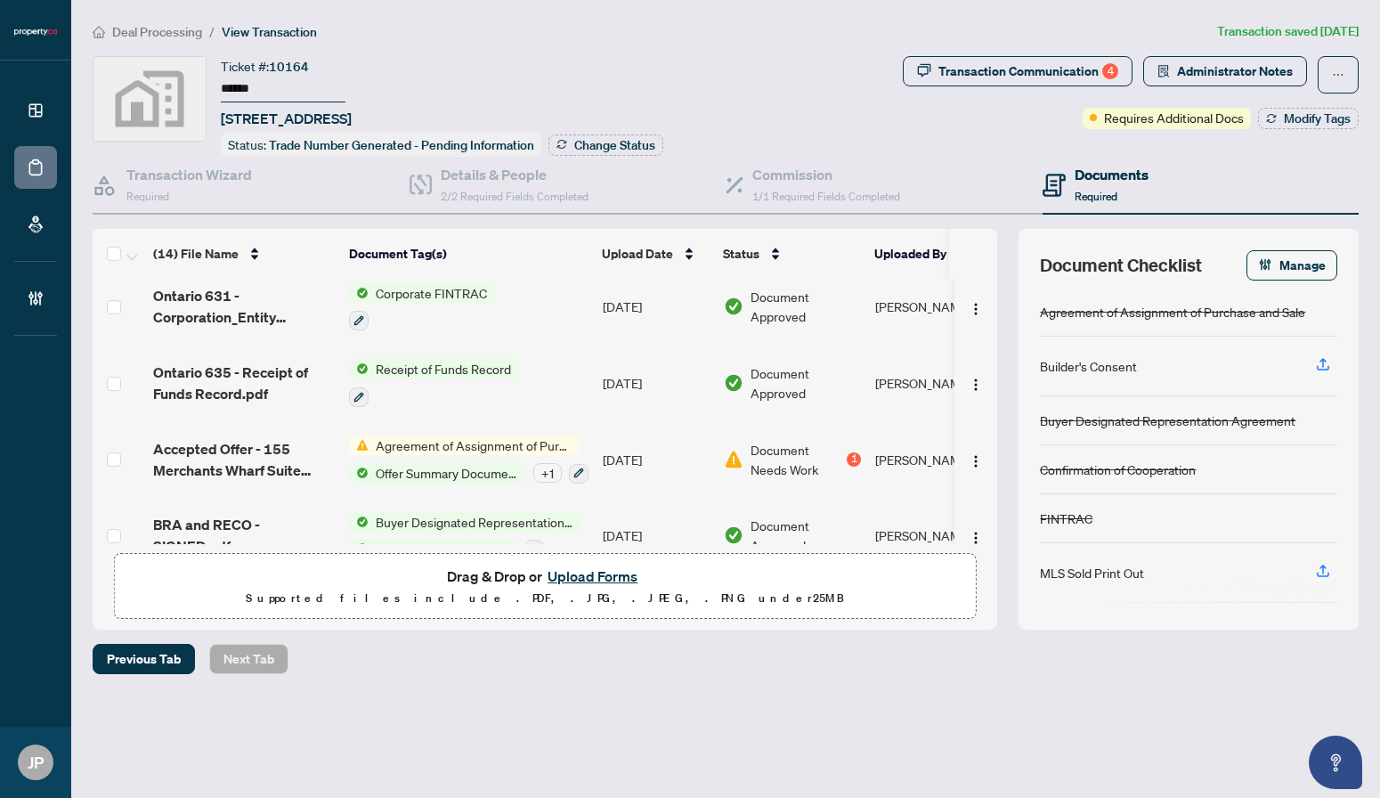
scroll to position [219, 0]
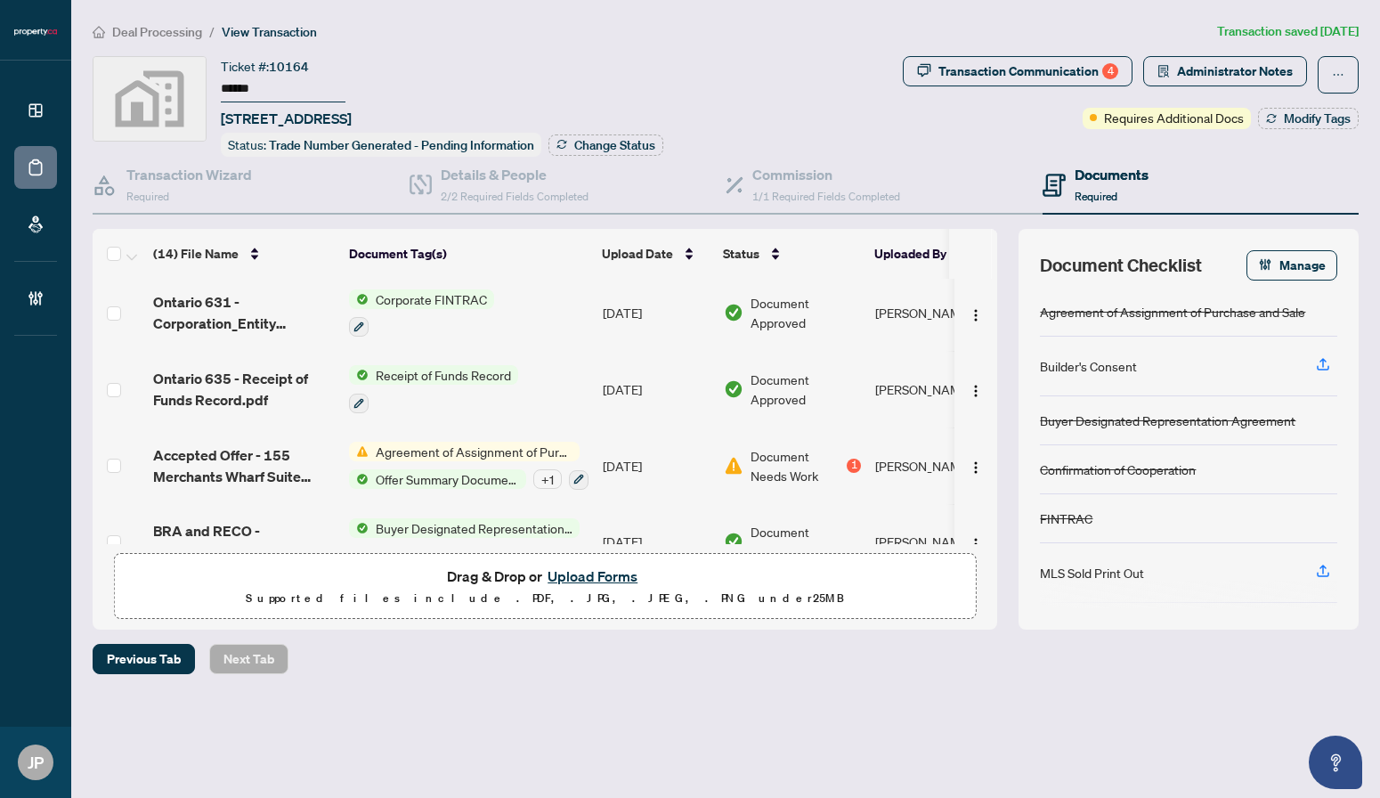
click at [507, 442] on span "Agreement of Assignment of Purchase and Sale" at bounding box center [473, 451] width 211 height 20
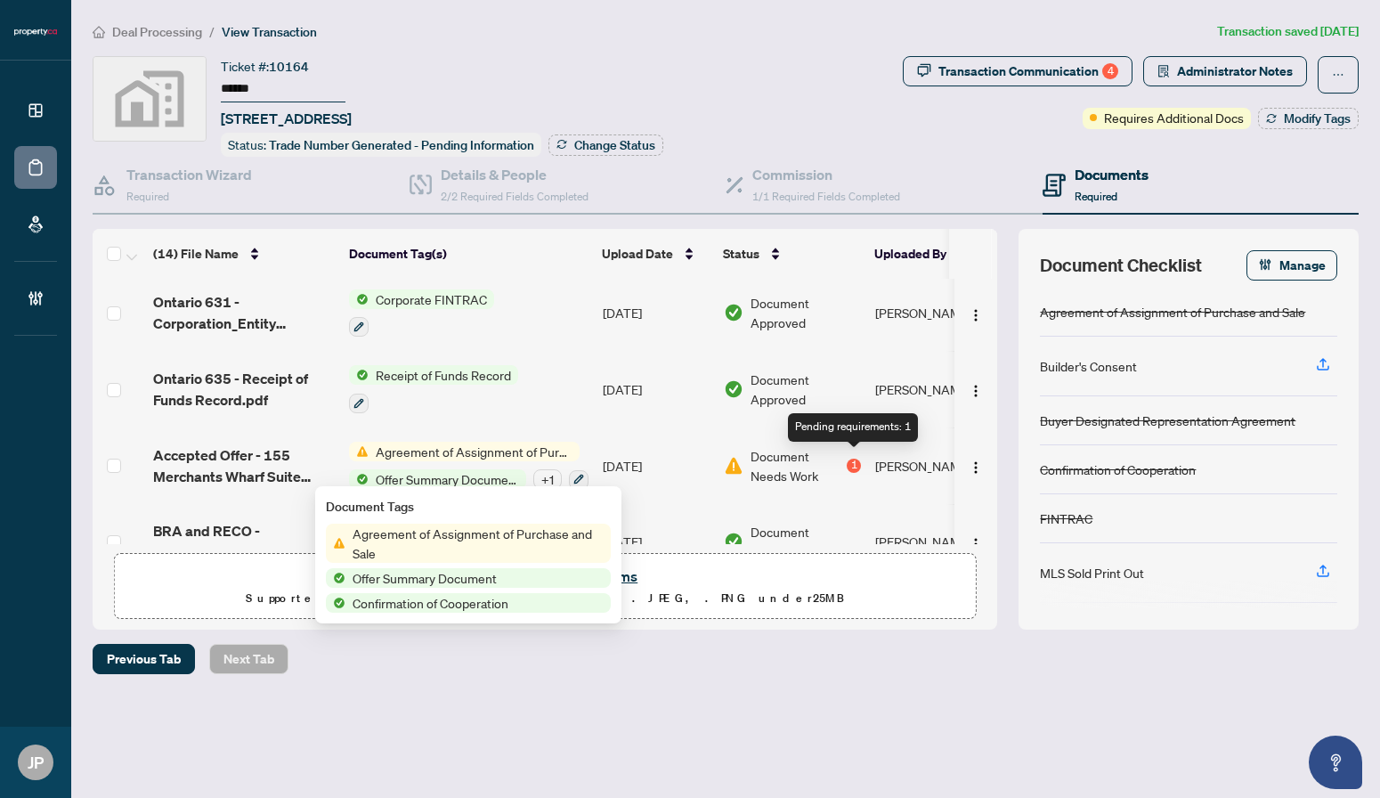
click at [852, 458] on div "1" at bounding box center [853, 465] width 14 height 14
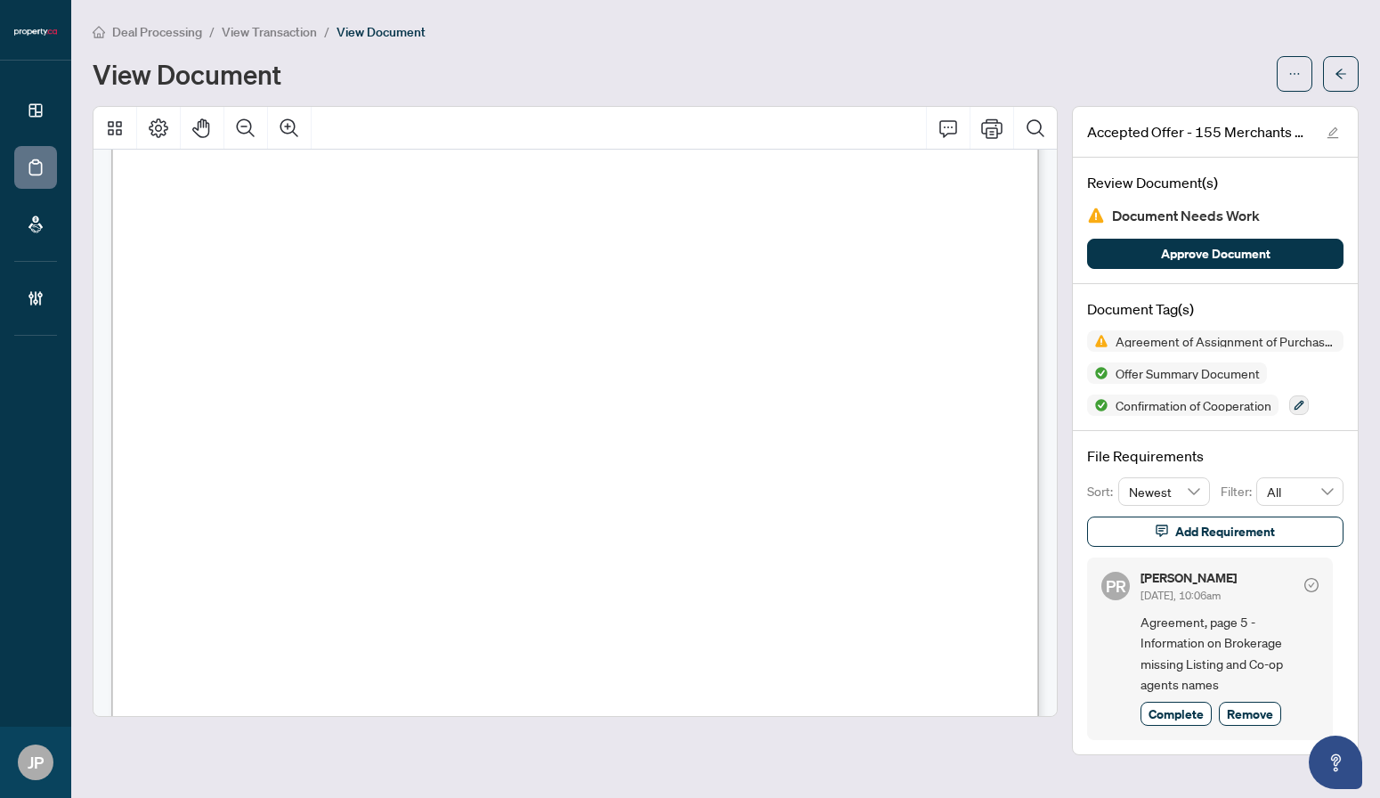
scroll to position [5610, 0]
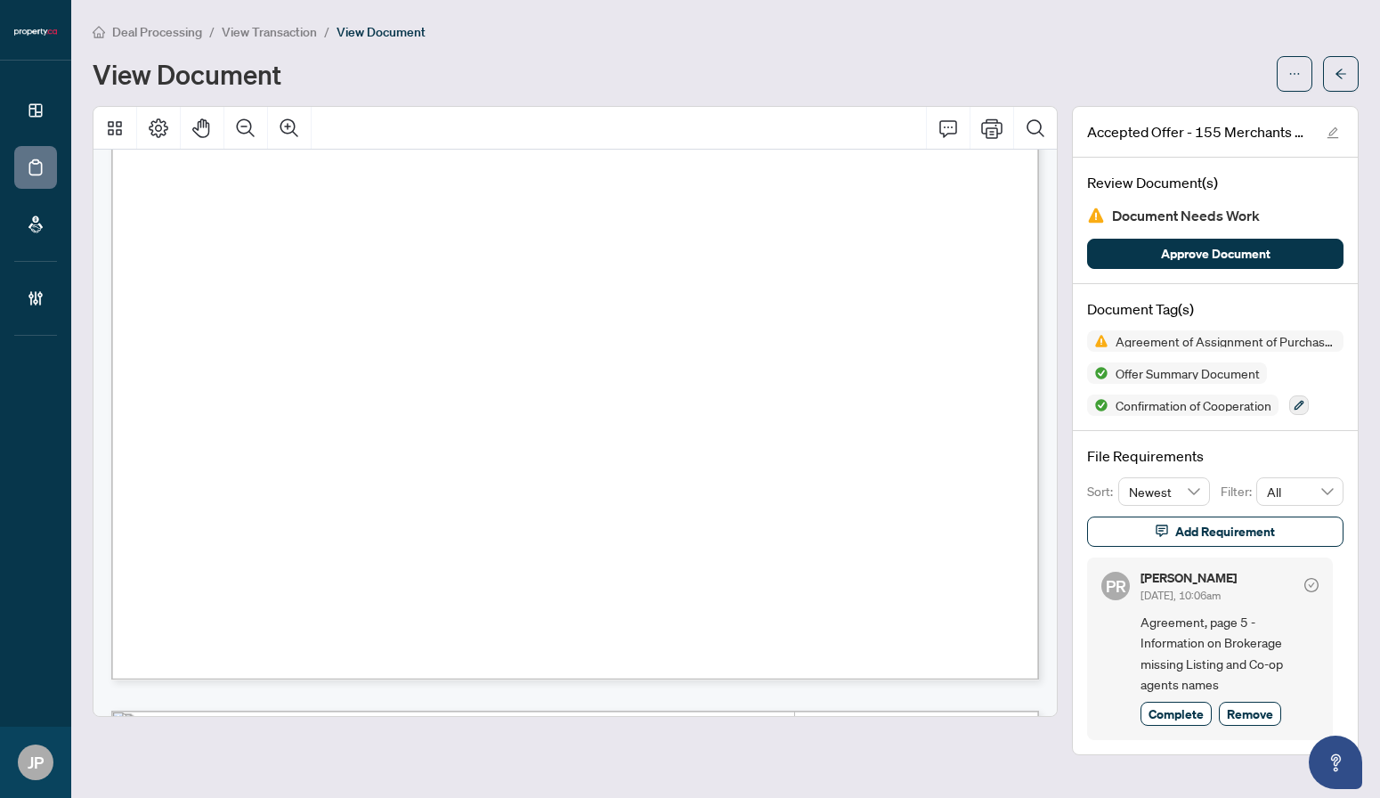
click at [1175, 344] on span "Agreement of Assignment of Purchase and Sale" at bounding box center [1225, 341] width 235 height 12
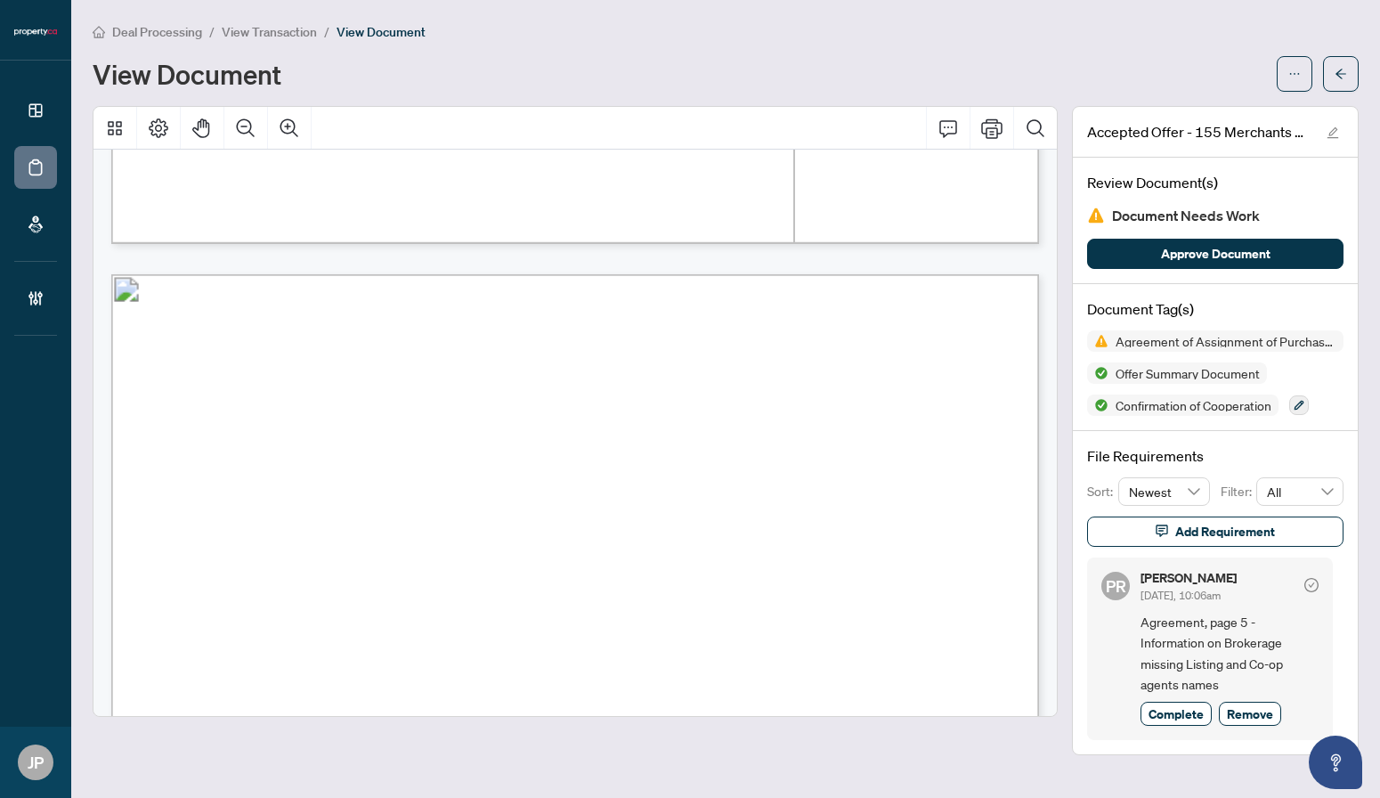
scroll to position [6089, 0]
